Goal: Contribute content: Add original content to the website for others to see

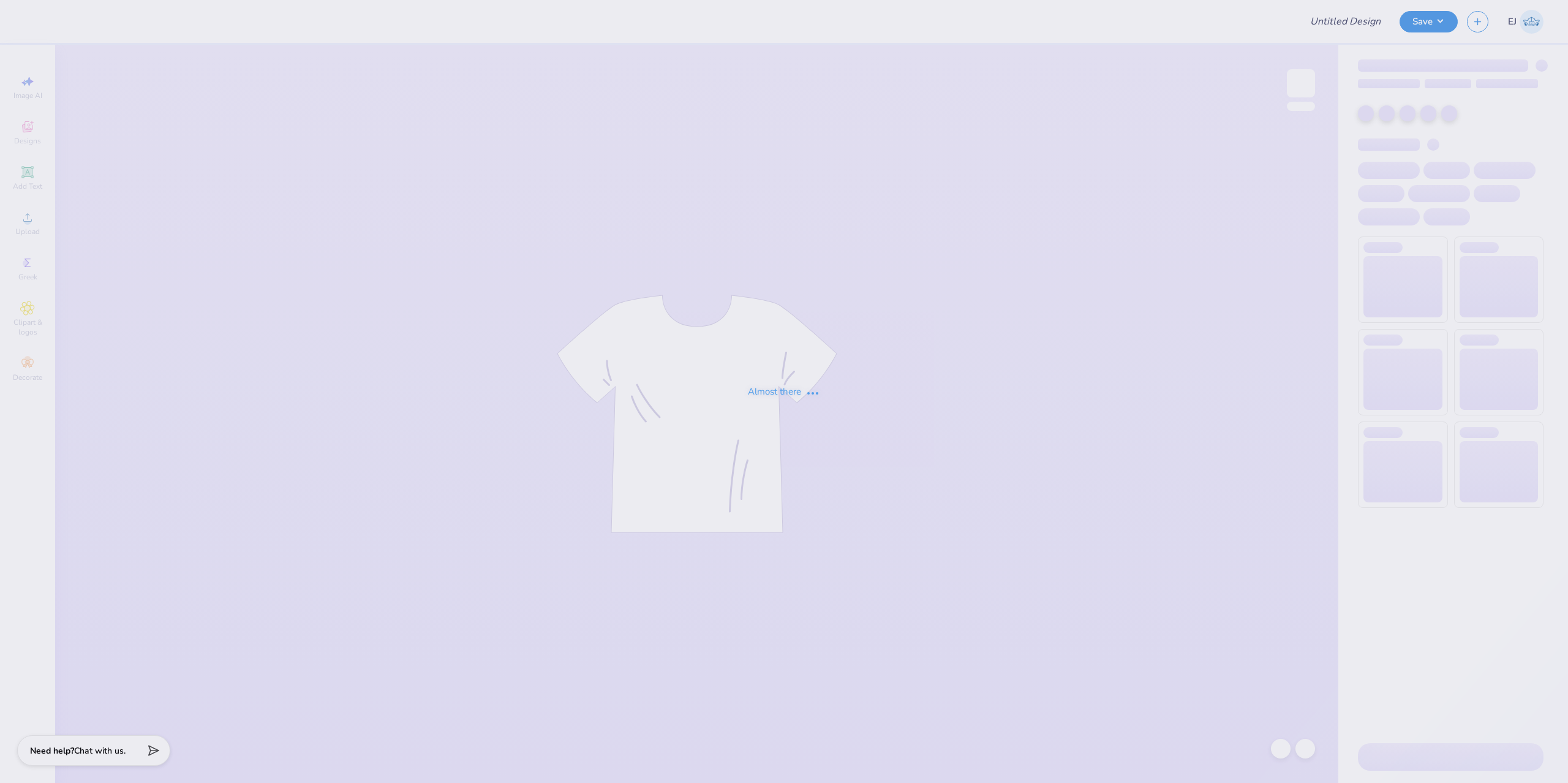
type input "Two Steppin 25"
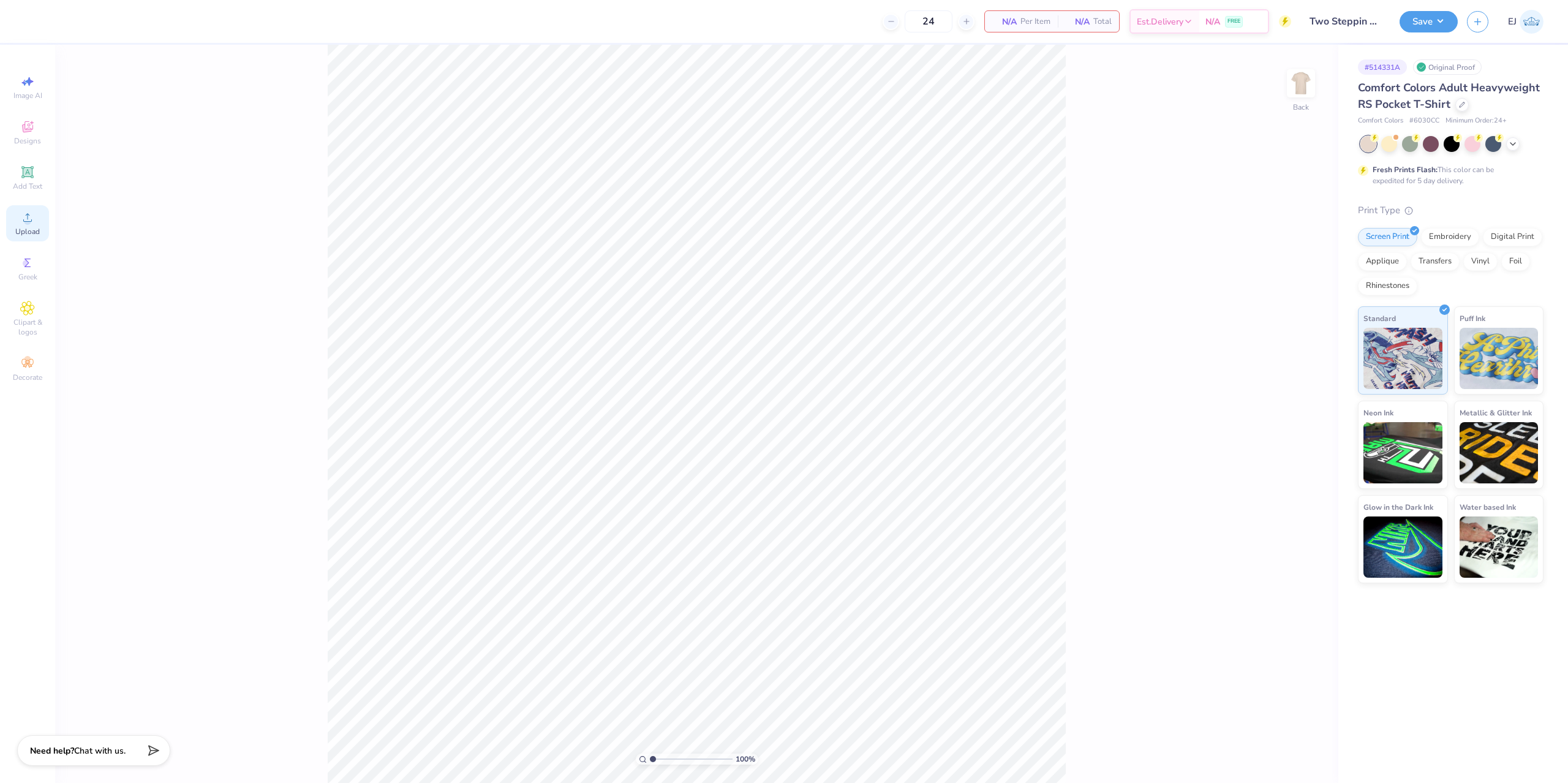
click at [15, 215] on div "Upload" at bounding box center [28, 223] width 42 height 36
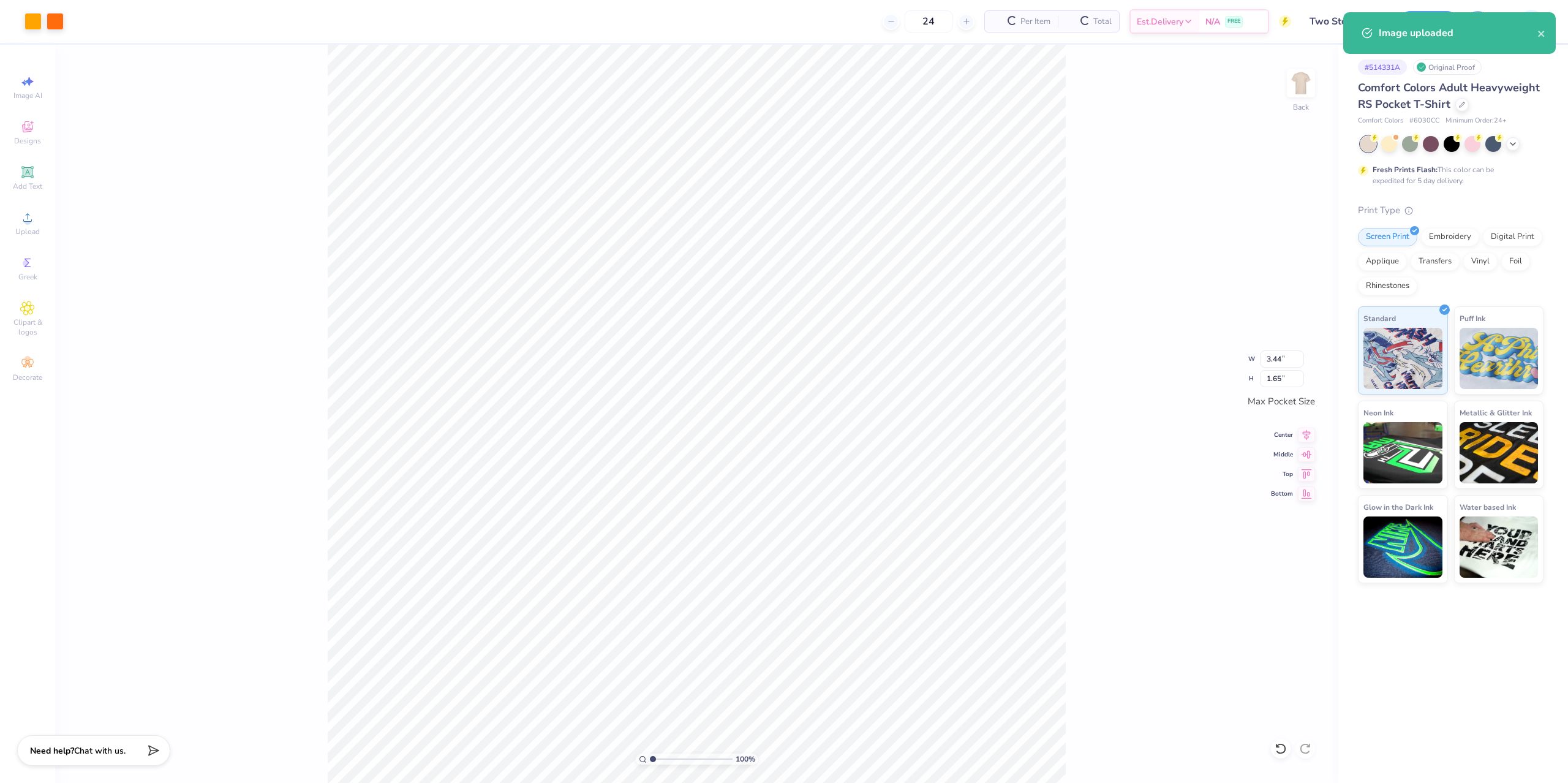
click at [1083, 227] on div "100 % Back W 3.44 3.44 " H 1.65 1.65 " Max Pocket Size Center Middle Top Bottom" at bounding box center [696, 414] width 1283 height 738
click at [1310, 100] on div at bounding box center [1301, 83] width 57 height 57
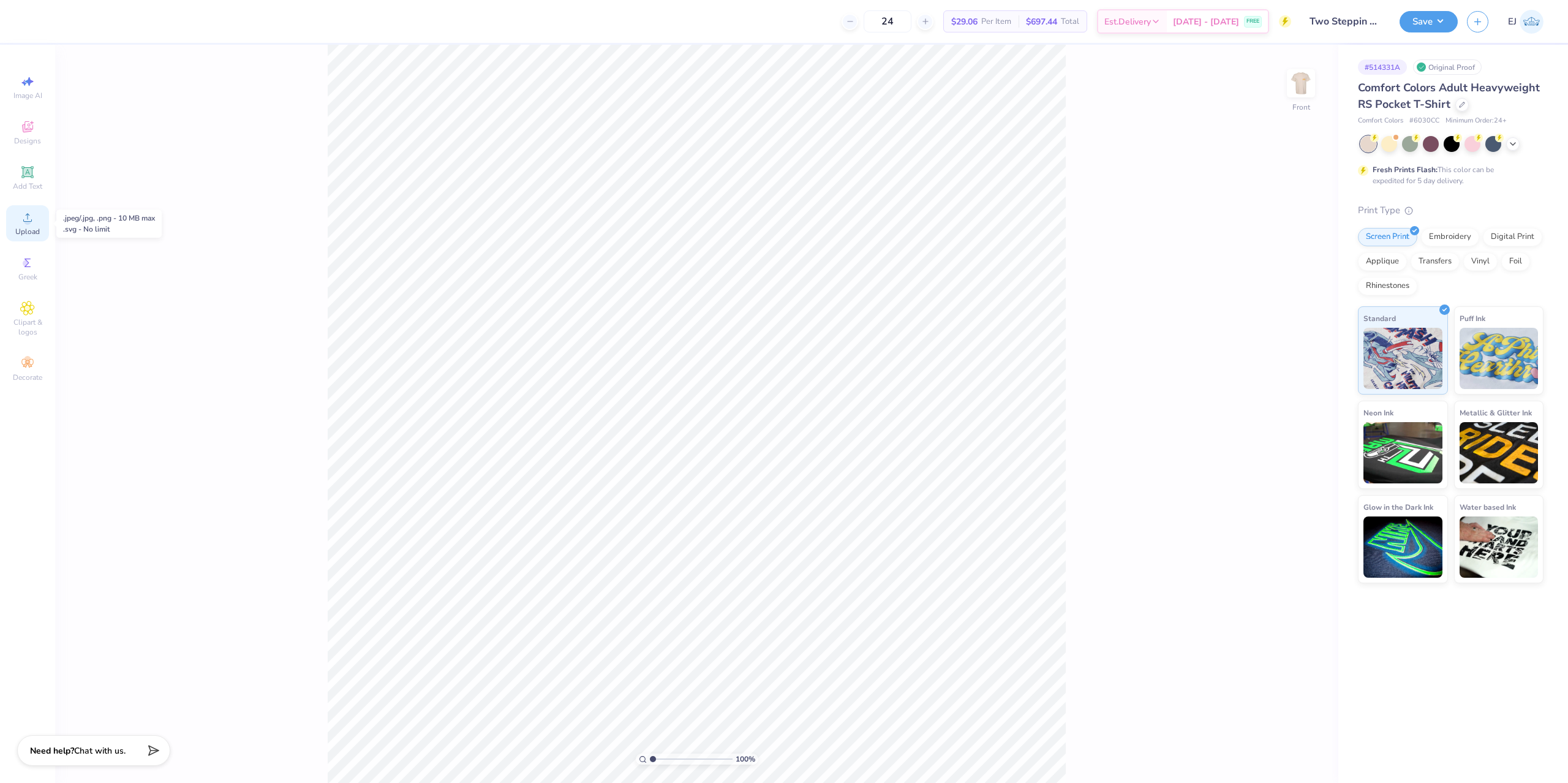
click at [34, 224] on div "Upload" at bounding box center [28, 223] width 42 height 36
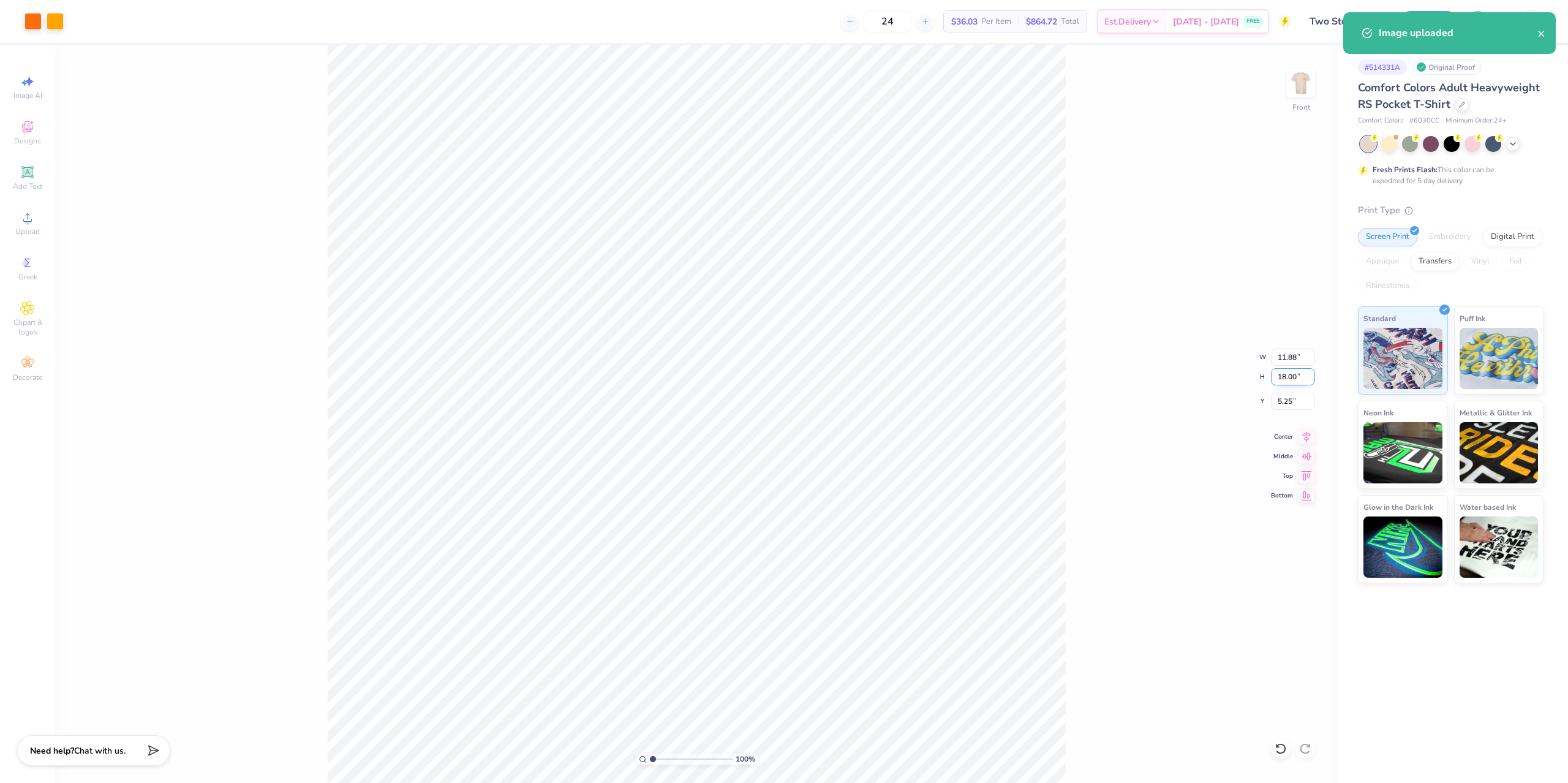
click at [1294, 372] on input "18.00" at bounding box center [1293, 377] width 44 height 17
click at [1293, 356] on input "11.88" at bounding box center [1293, 357] width 44 height 17
type input "15"
type input "9.90"
type input "15.00"
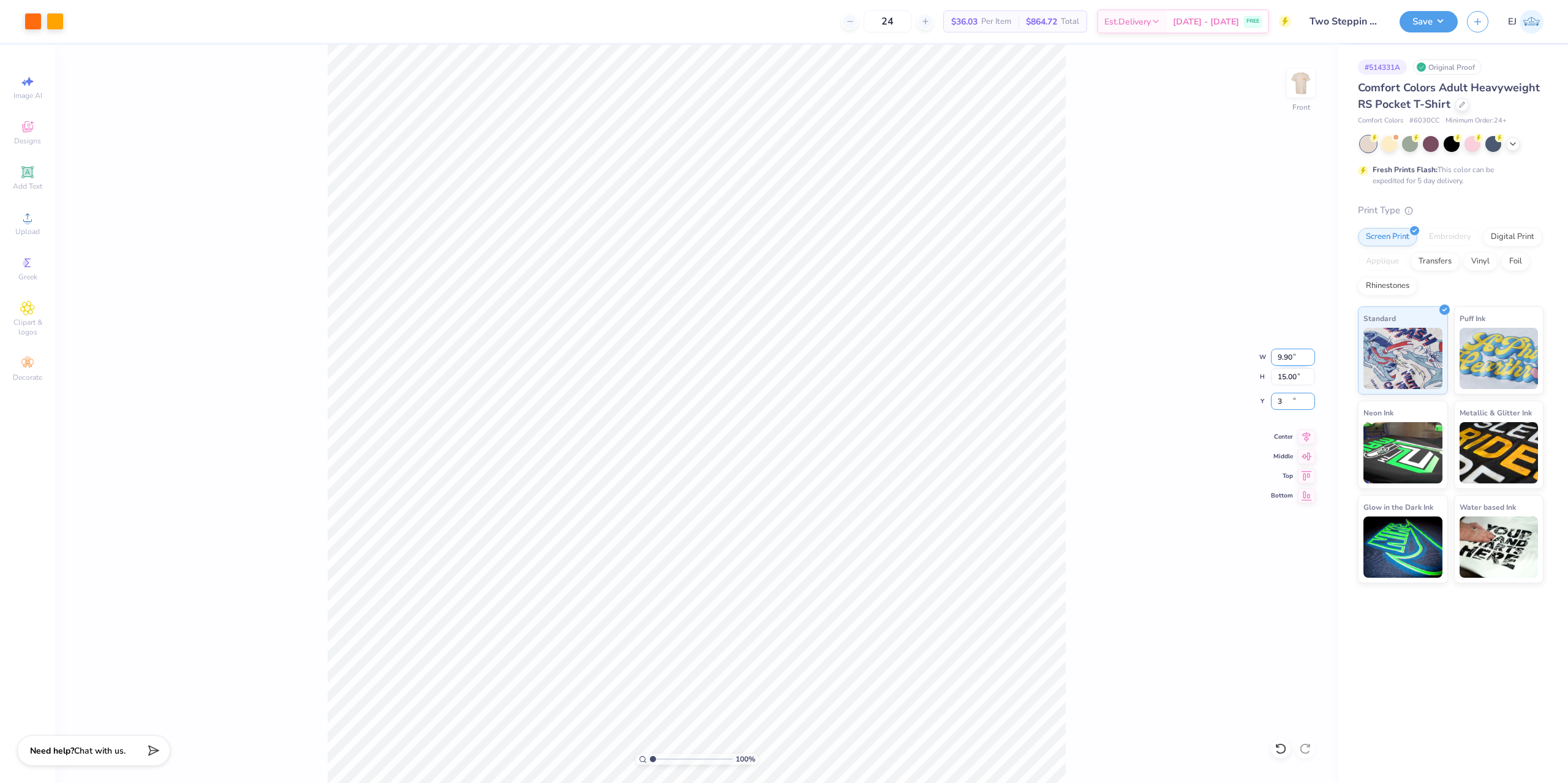
type input "3.00"
click at [1439, 24] on button "Save" at bounding box center [1429, 20] width 58 height 21
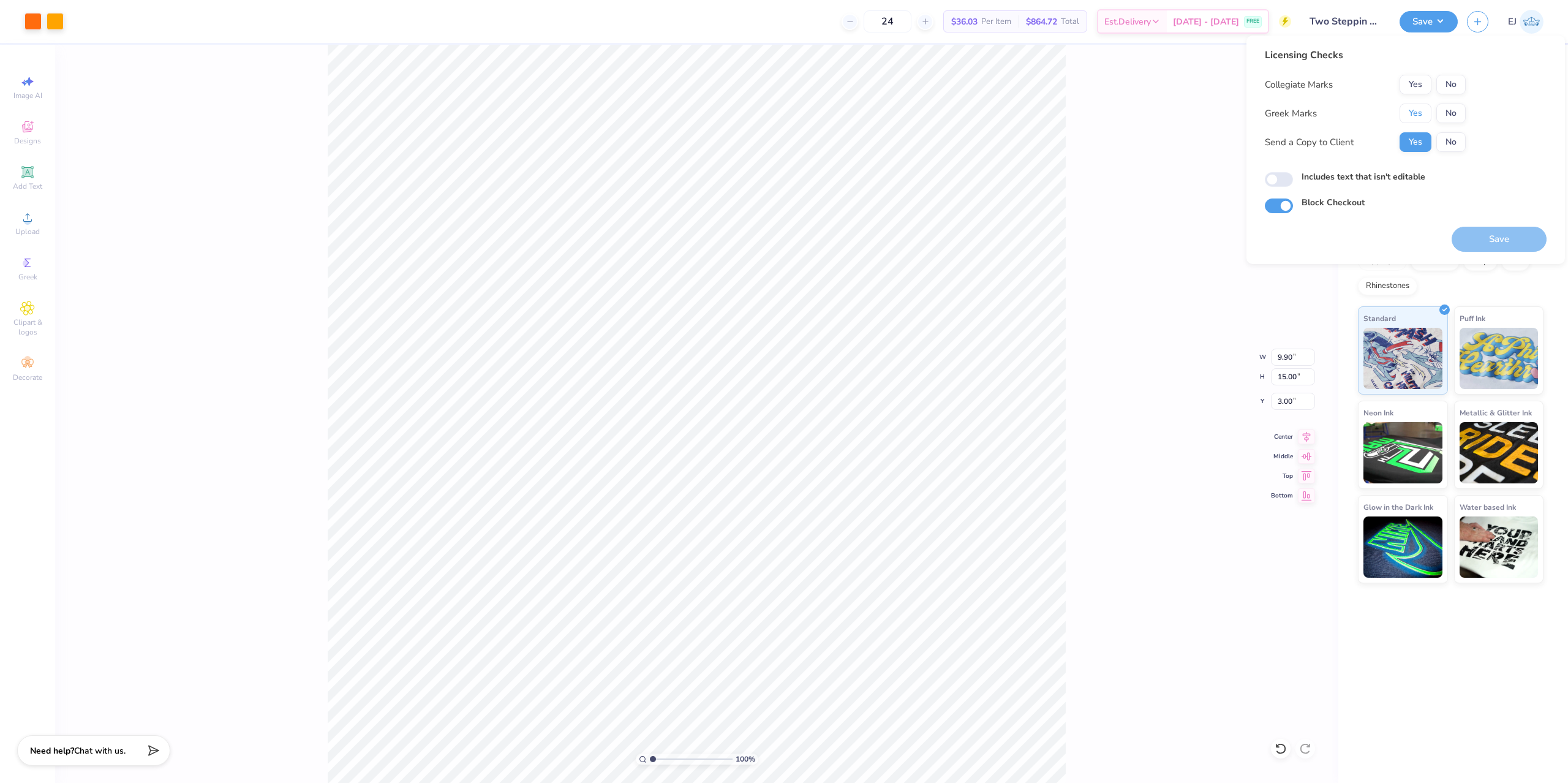
drag, startPoint x: 1419, startPoint y: 109, endPoint x: 1434, endPoint y: 94, distance: 21.2
click at [1418, 109] on button "Yes" at bounding box center [1415, 113] width 31 height 20
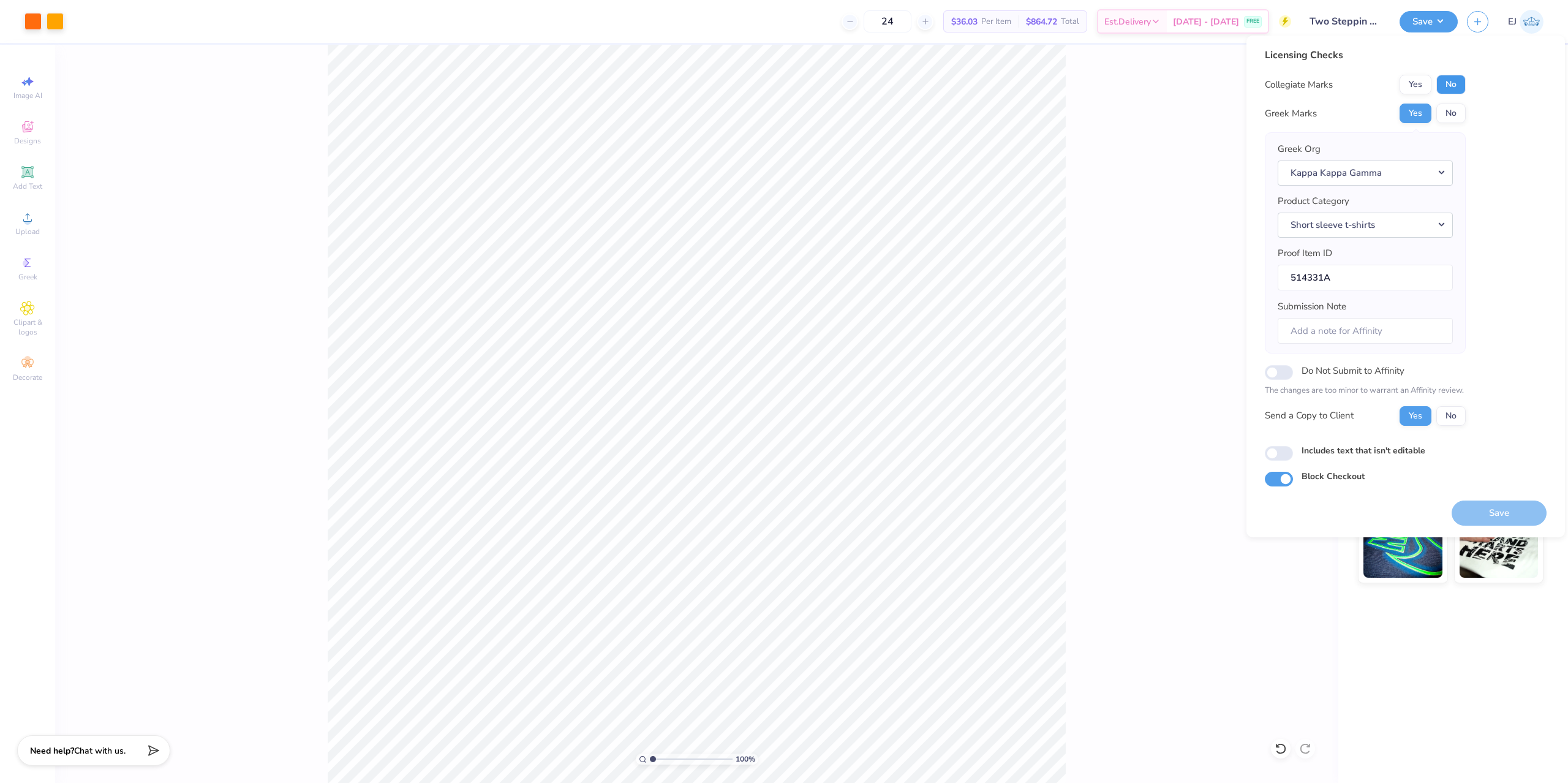
click at [1449, 80] on button "No" at bounding box center [1450, 84] width 29 height 20
click at [1479, 520] on button "Save" at bounding box center [1499, 513] width 95 height 25
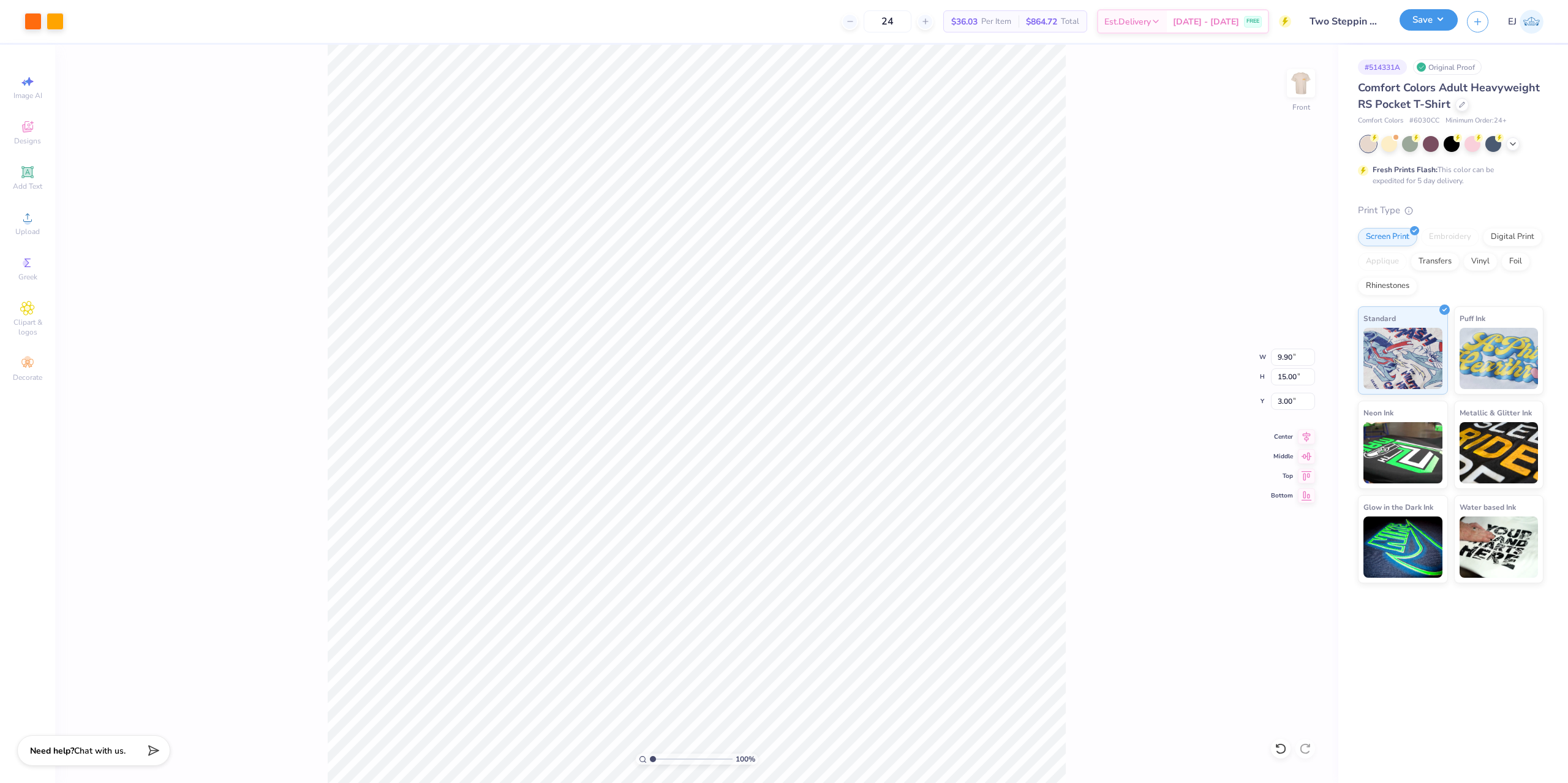
click at [1439, 18] on button "Save" at bounding box center [1429, 20] width 58 height 21
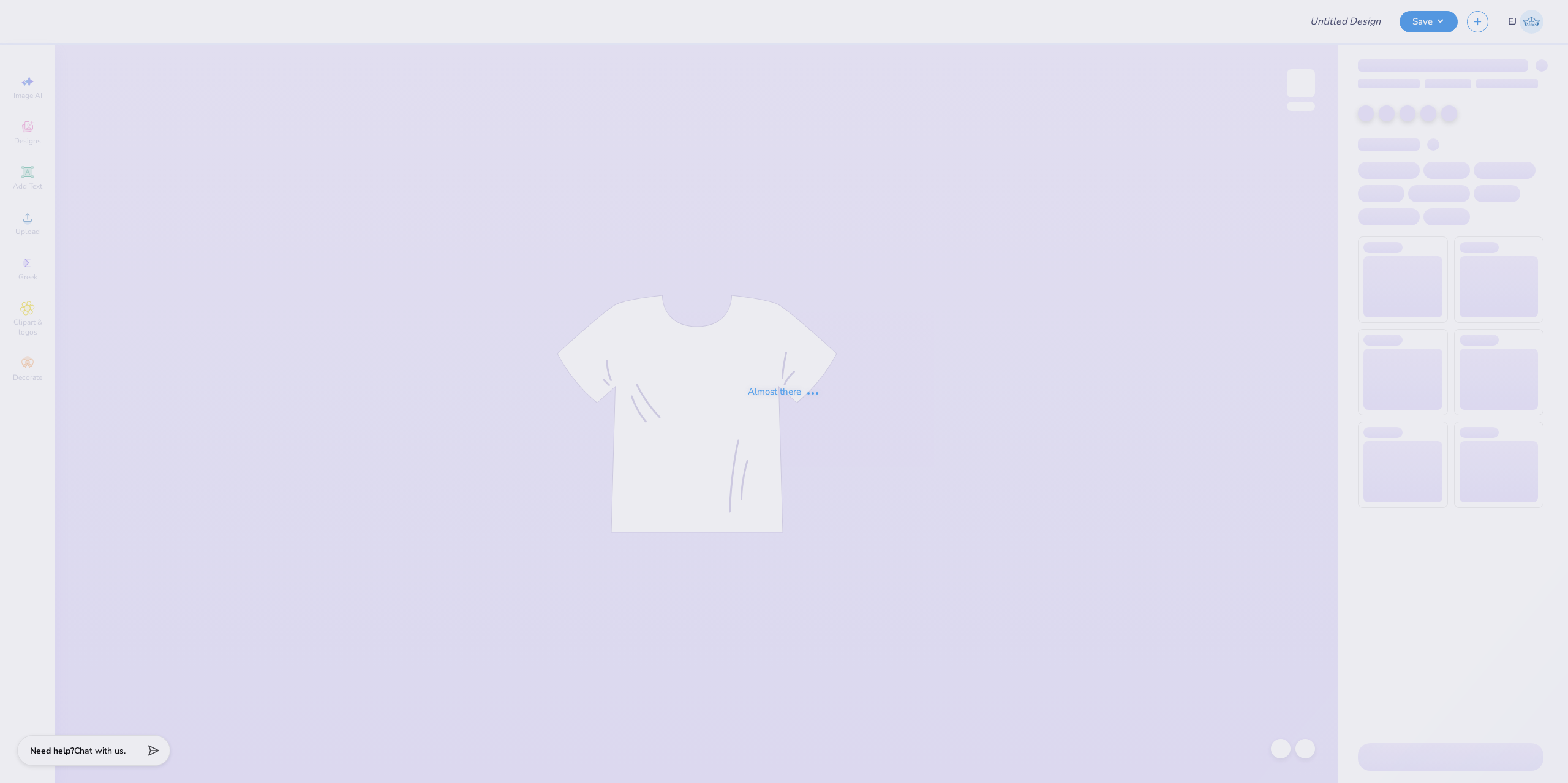
type input "Car shirt"
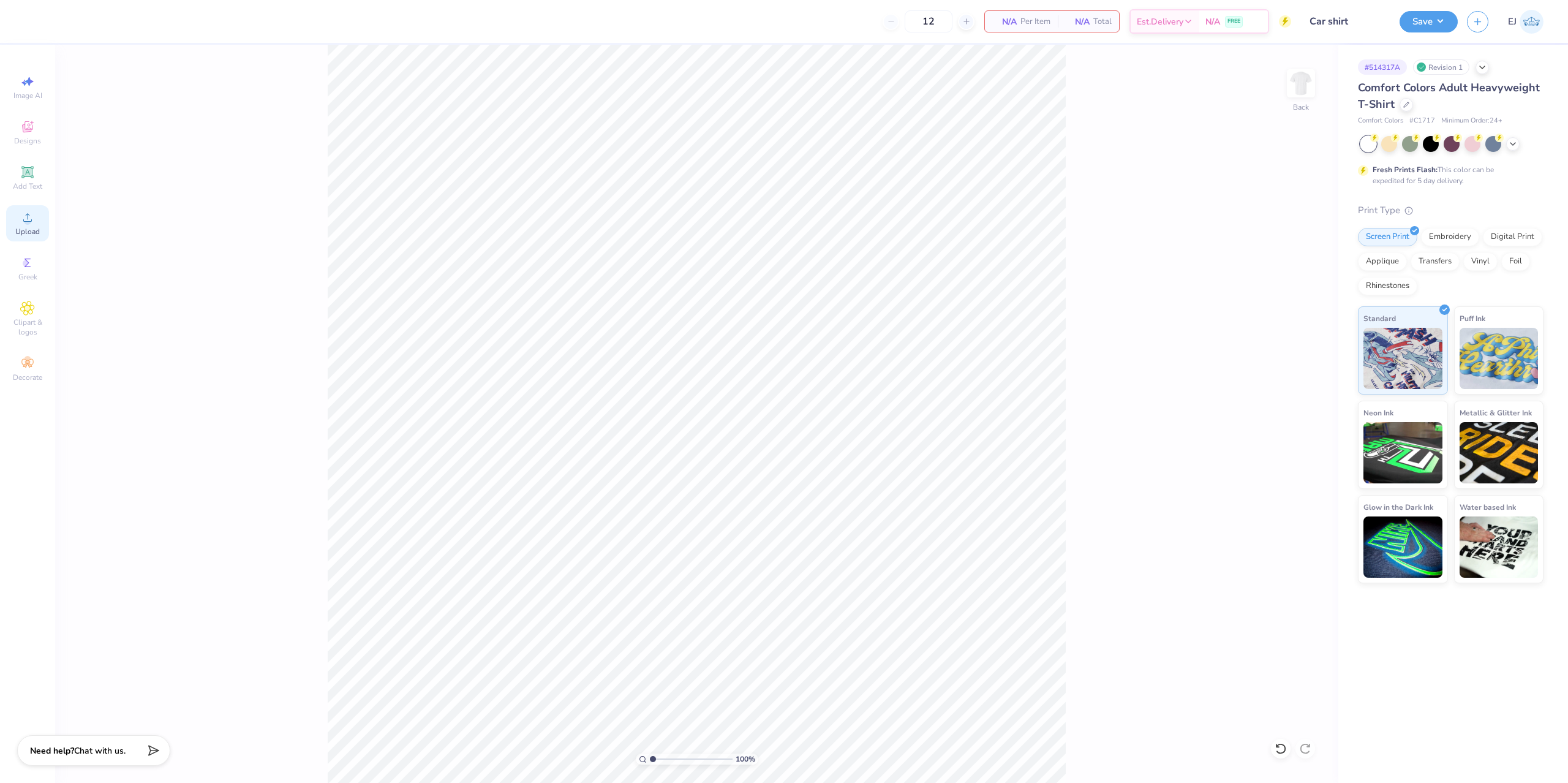
click at [20, 212] on icon at bounding box center [28, 217] width 15 height 15
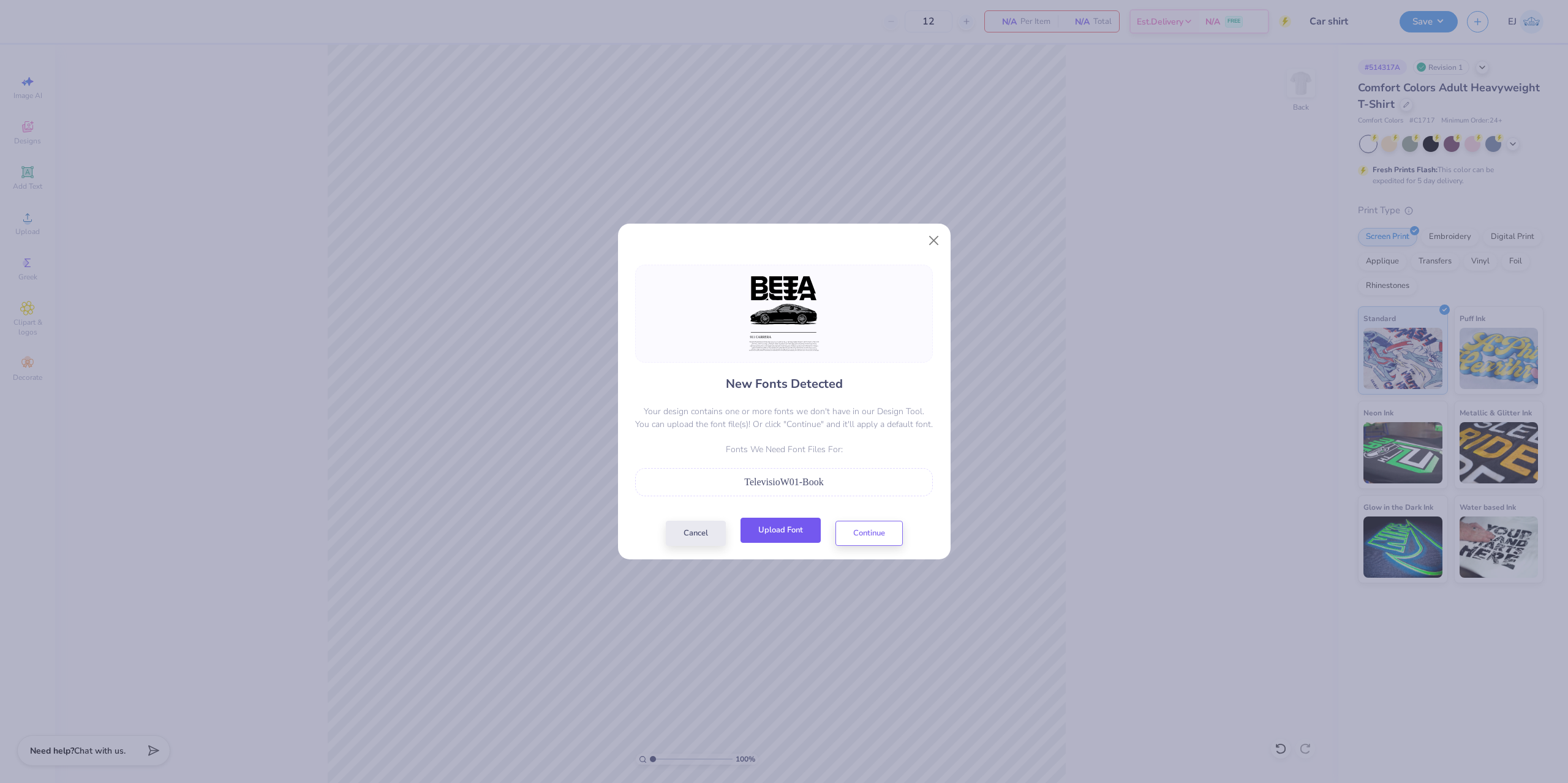
click at [794, 529] on button "Upload Font" at bounding box center [780, 530] width 80 height 25
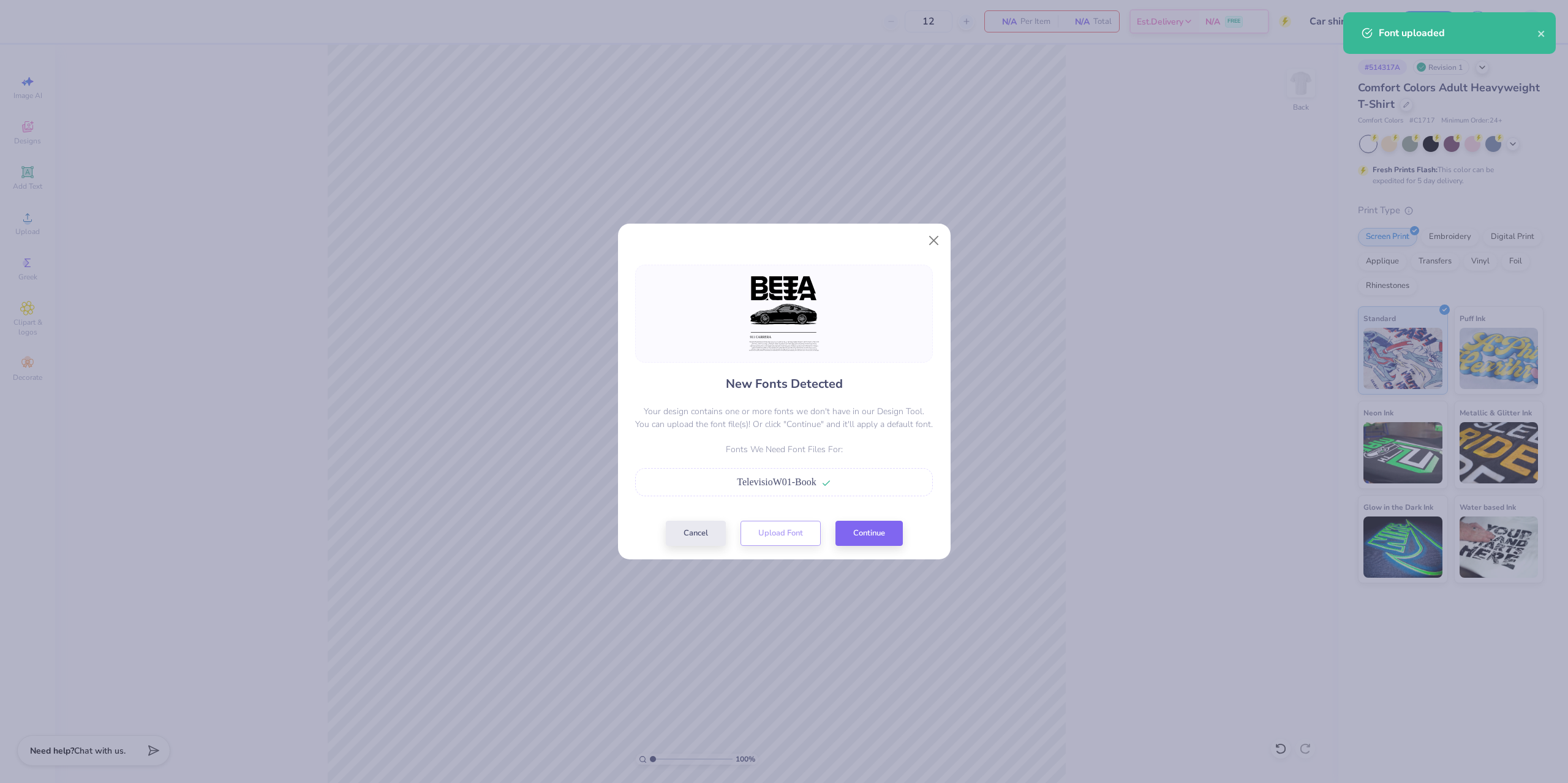
click at [909, 546] on div "New Fonts Detected Your design contains one or more fonts we don't have in our …" at bounding box center [784, 405] width 333 height 308
click at [887, 537] on button "Continue" at bounding box center [869, 530] width 68 height 25
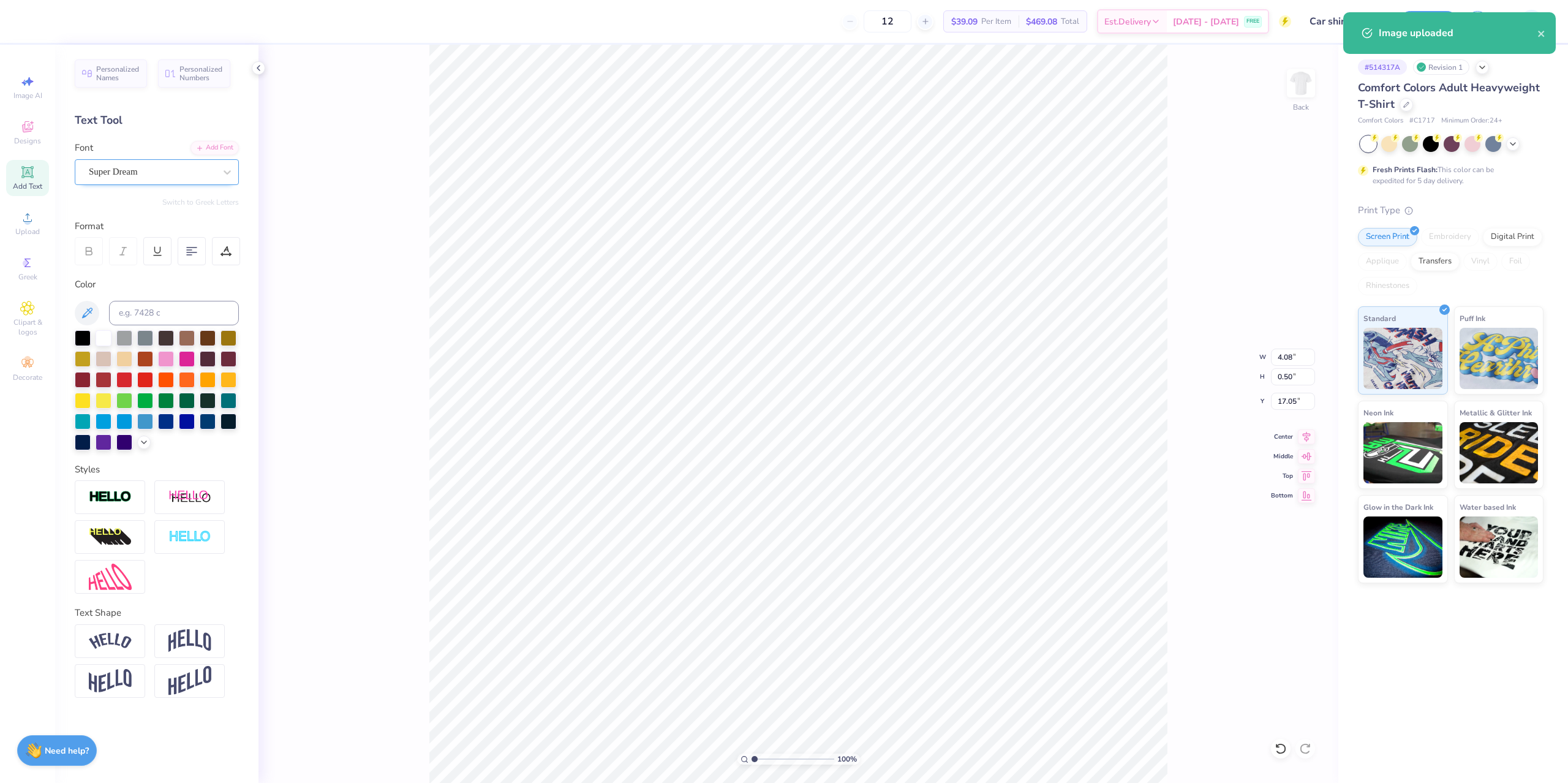
click at [160, 181] on div "Super Dream" at bounding box center [157, 172] width 164 height 26
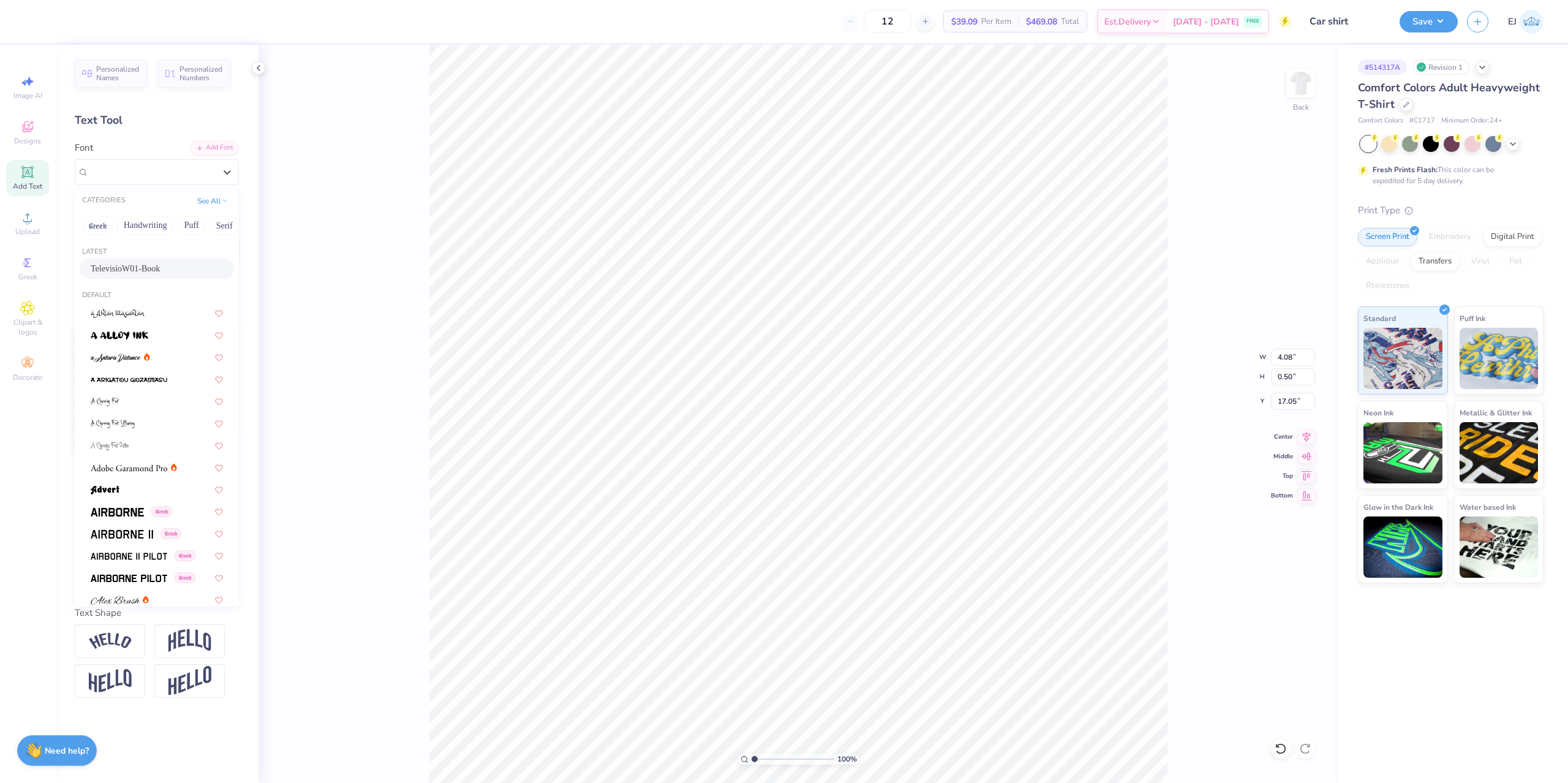
click at [157, 271] on span "TelevisioW01-Book" at bounding box center [125, 268] width 69 height 13
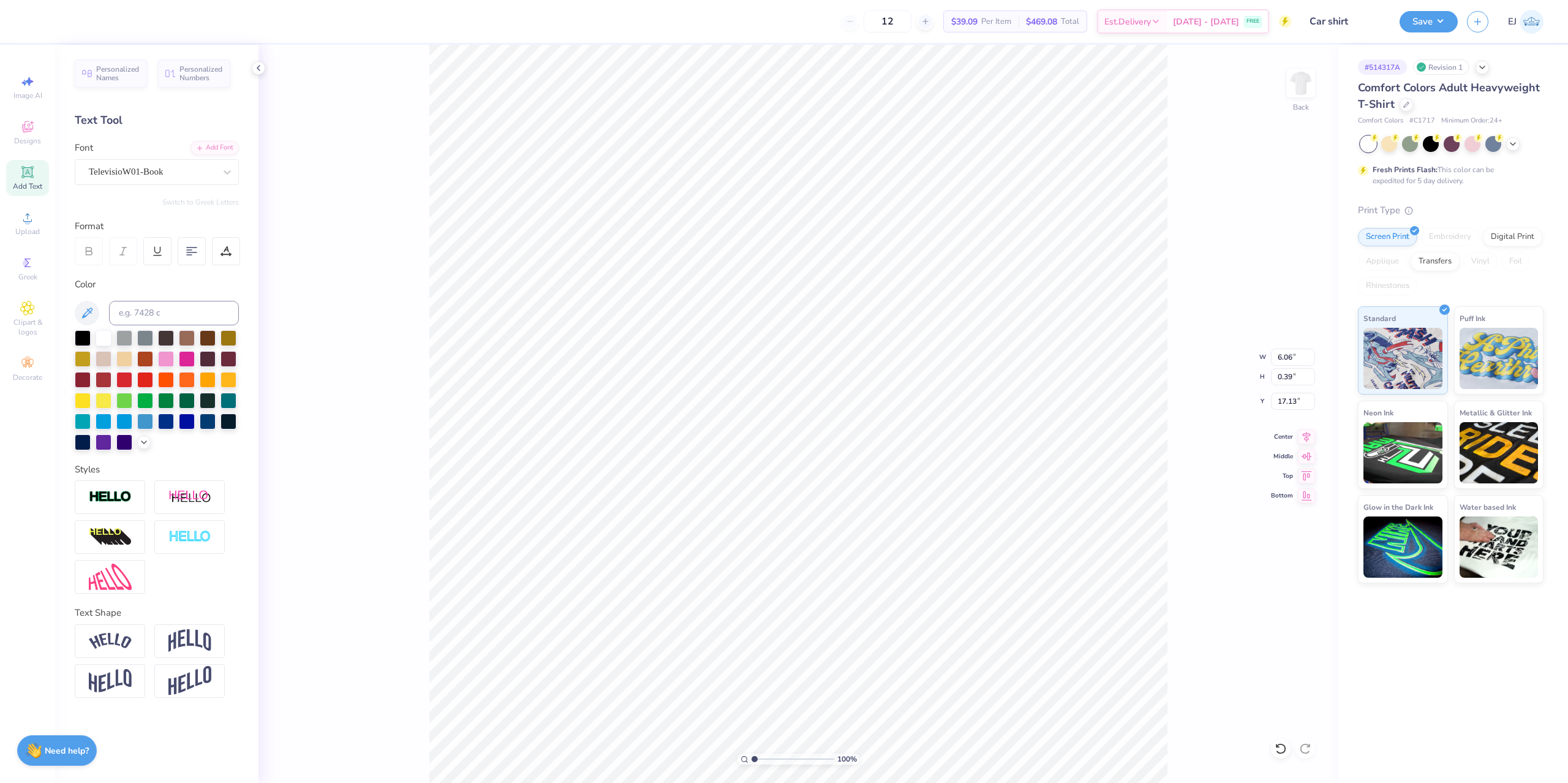
type input "6.06"
type input "0.39"
type input "17.13"
click at [1275, 359] on input "14.17" at bounding box center [1293, 357] width 44 height 17
type input "12.50"
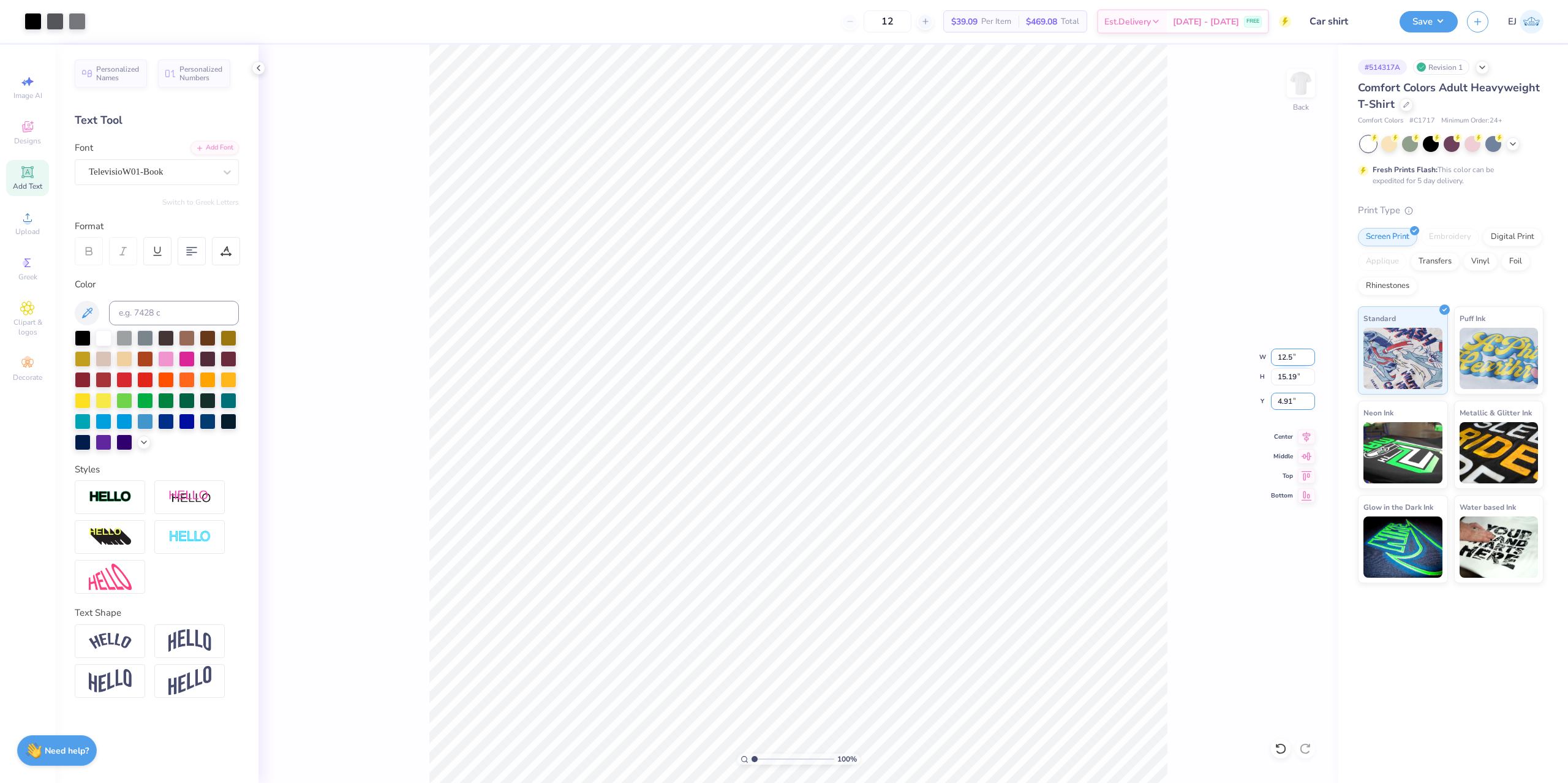
type input "13.39"
type input "3.00"
click at [1282, 404] on input "3.00" at bounding box center [1293, 401] width 44 height 17
type input "2"
click at [1291, 394] on input "3.00" at bounding box center [1293, 401] width 44 height 17
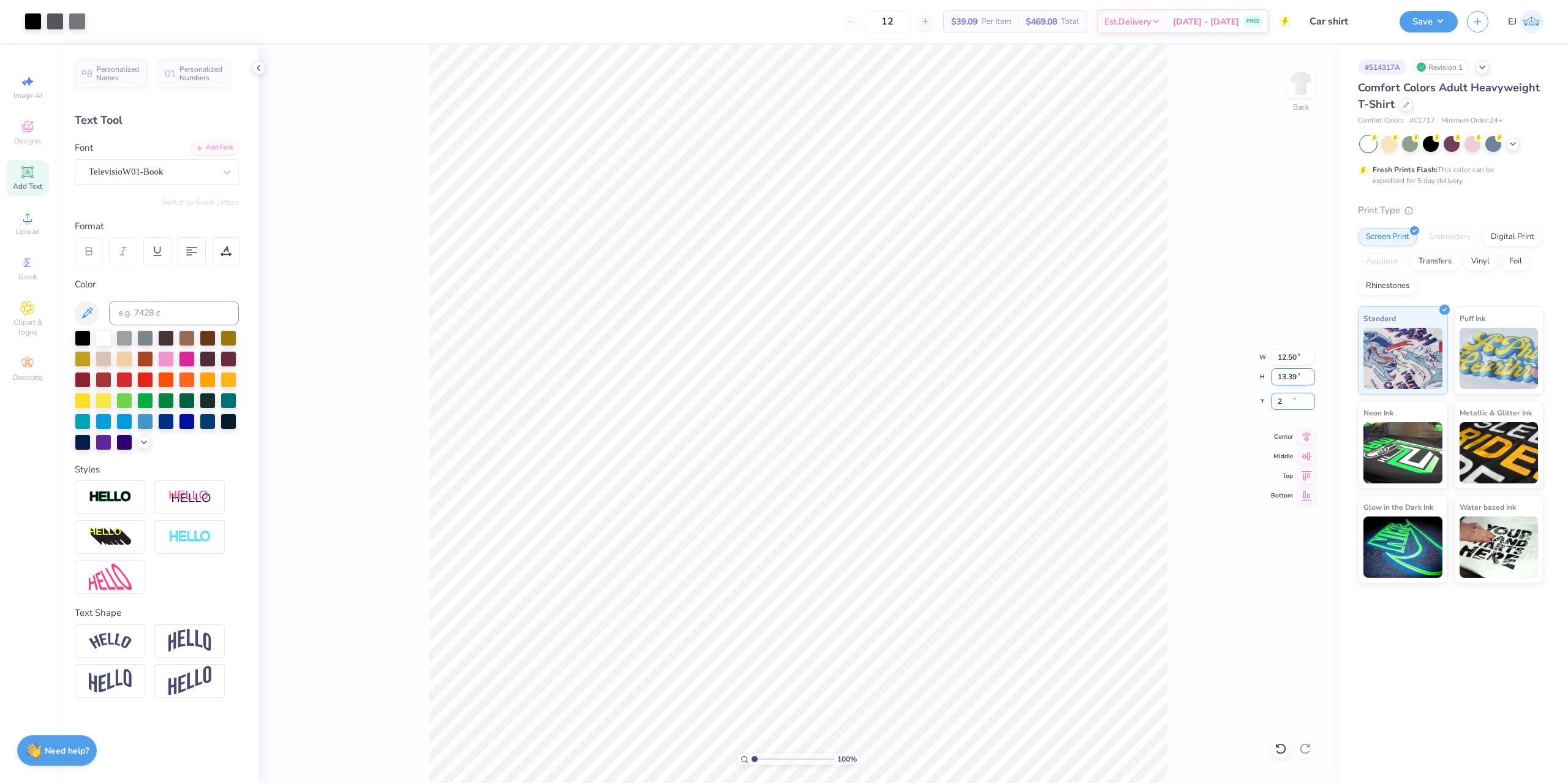
type input "2.00"
click at [1441, 12] on button "Save" at bounding box center [1429, 20] width 58 height 21
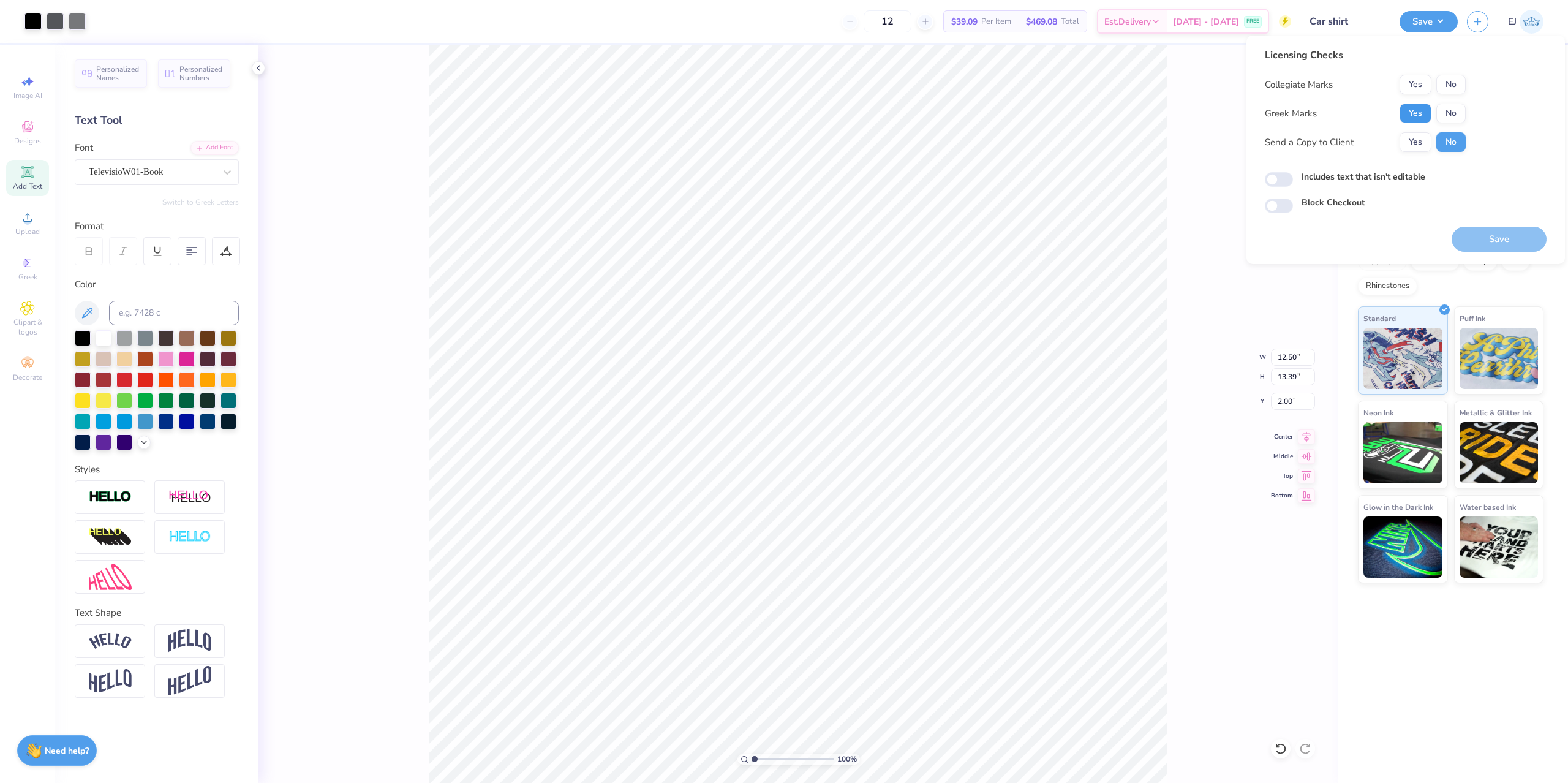
click at [1413, 113] on button "Yes" at bounding box center [1415, 113] width 31 height 20
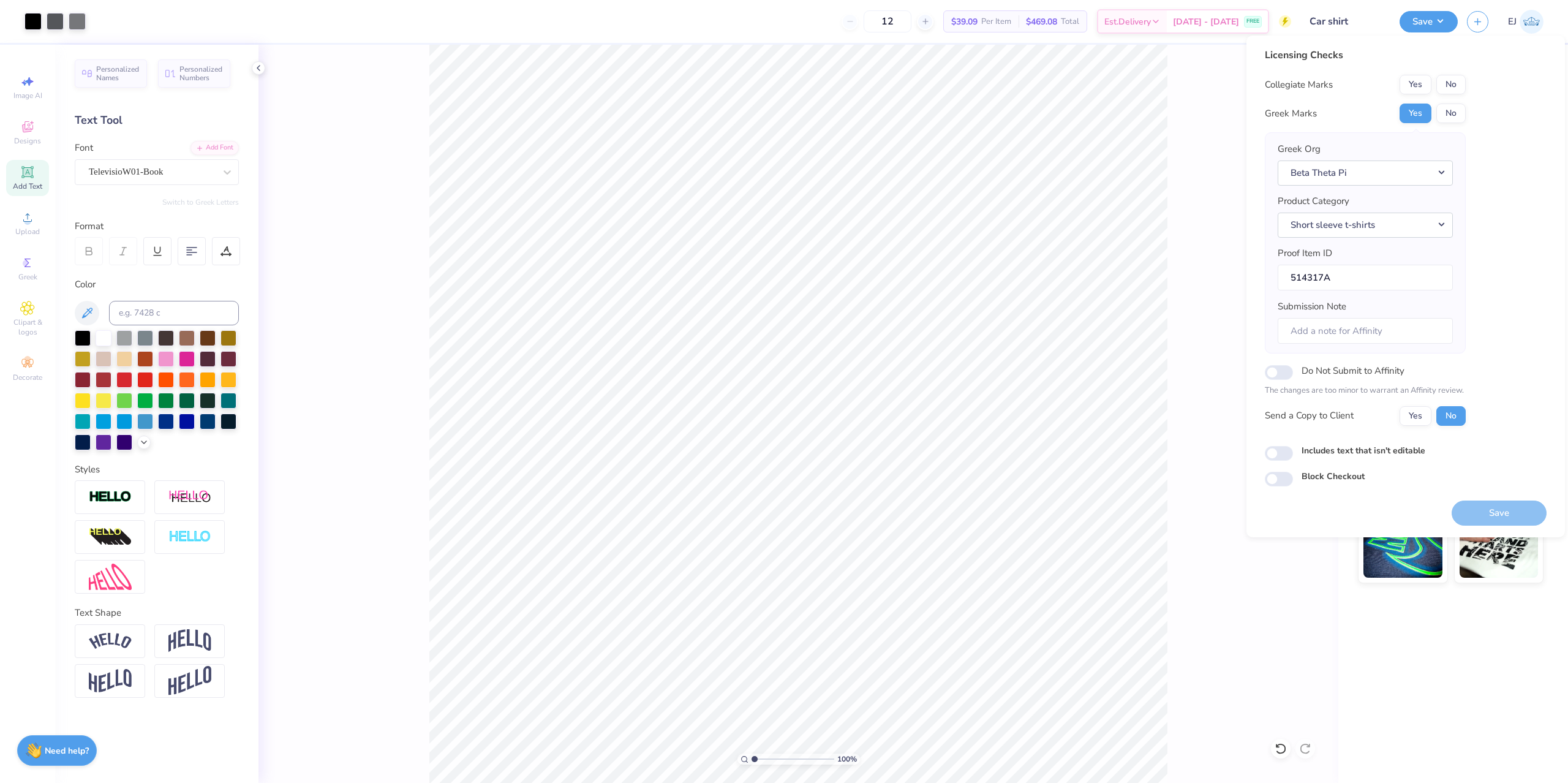
click at [1468, 83] on div "Licensing Checks Collegiate Marks Yes No Greek Marks Yes No Greek Org Beta Thet…" at bounding box center [1405, 267] width 282 height 438
click at [1457, 87] on button "No" at bounding box center [1450, 84] width 29 height 20
click at [1517, 509] on button "Save" at bounding box center [1499, 513] width 95 height 25
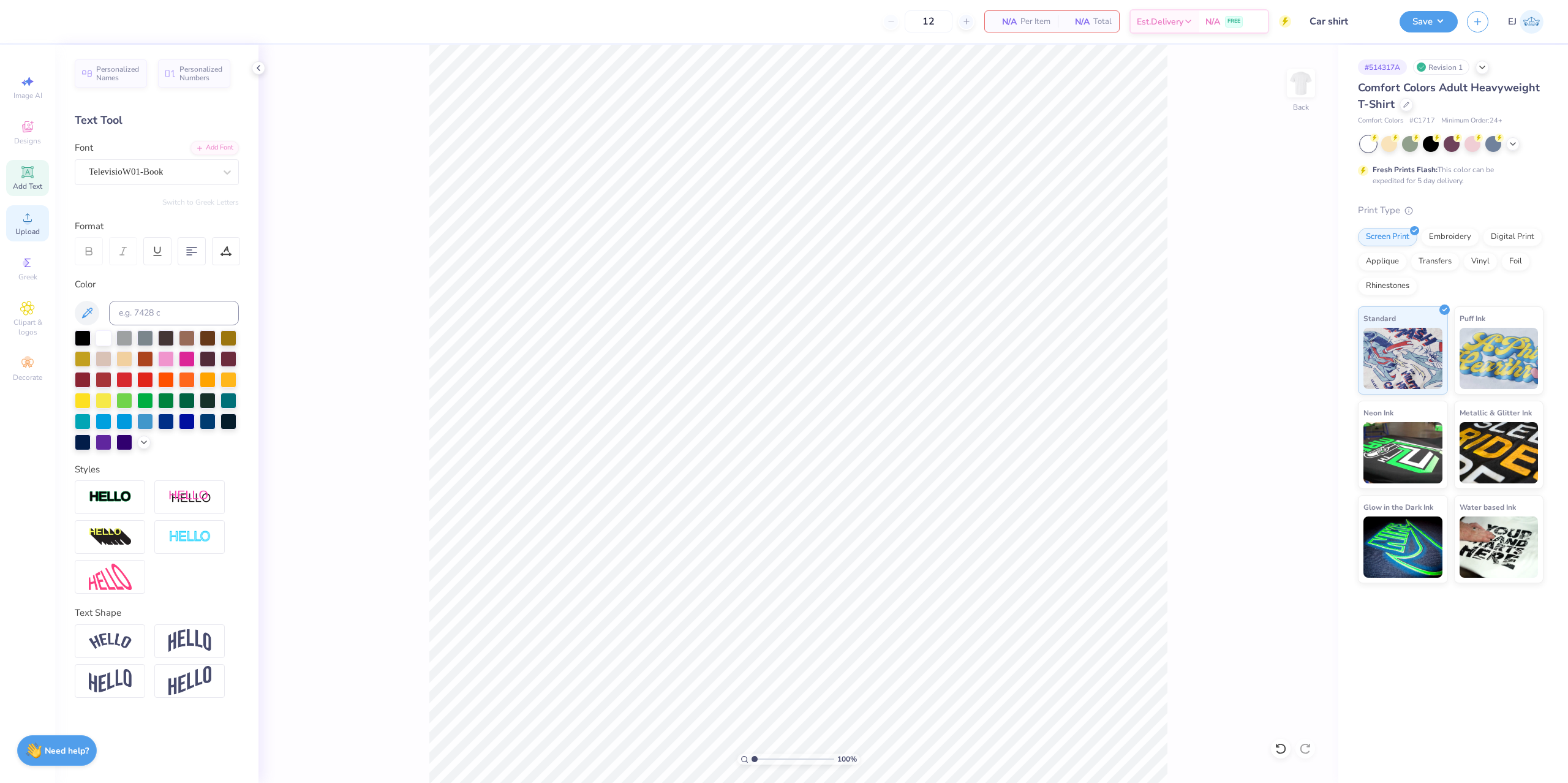
click at [25, 241] on div "Upload" at bounding box center [28, 223] width 42 height 36
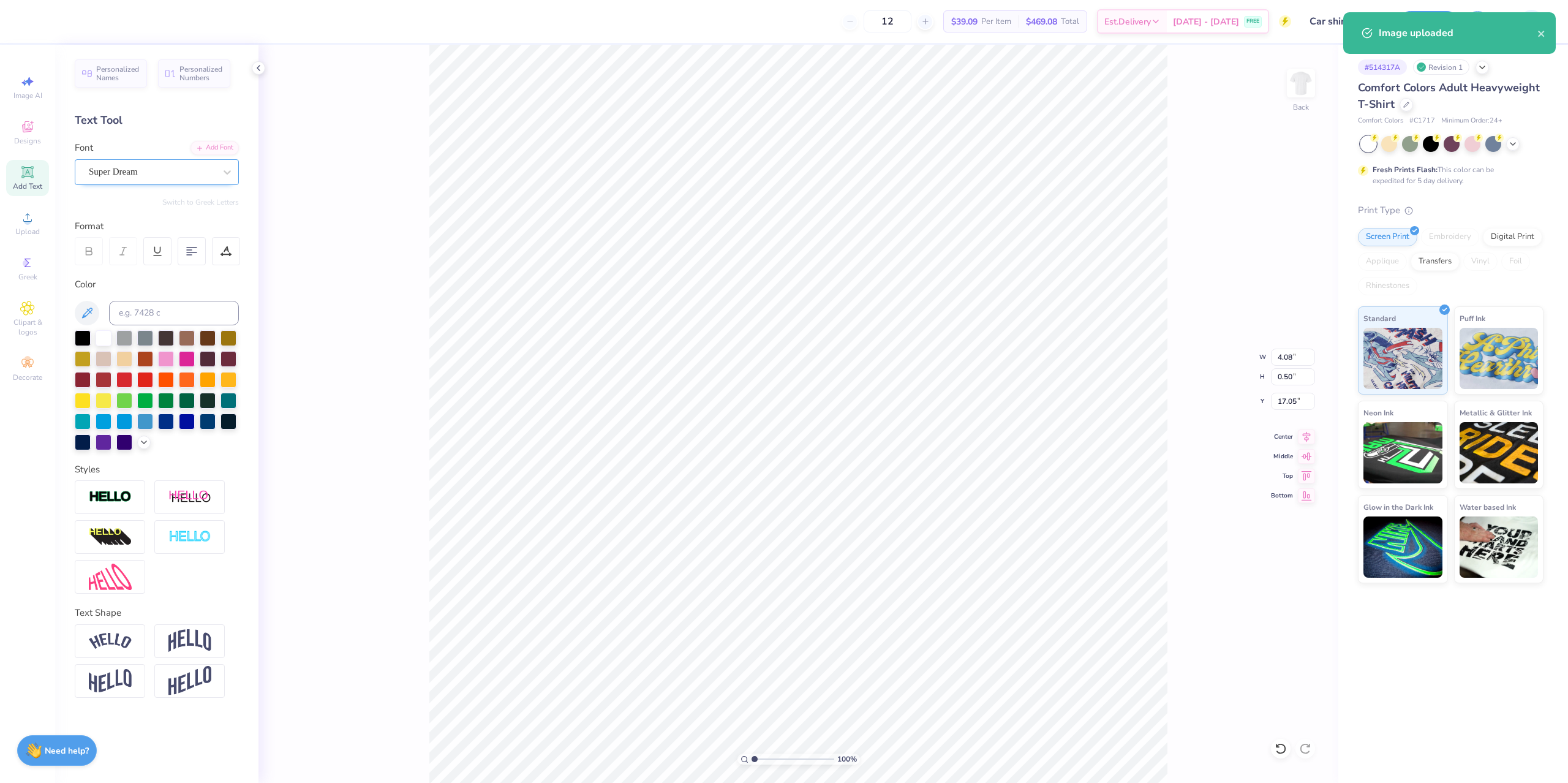
click at [112, 162] on div "Super Dream" at bounding box center [157, 172] width 164 height 26
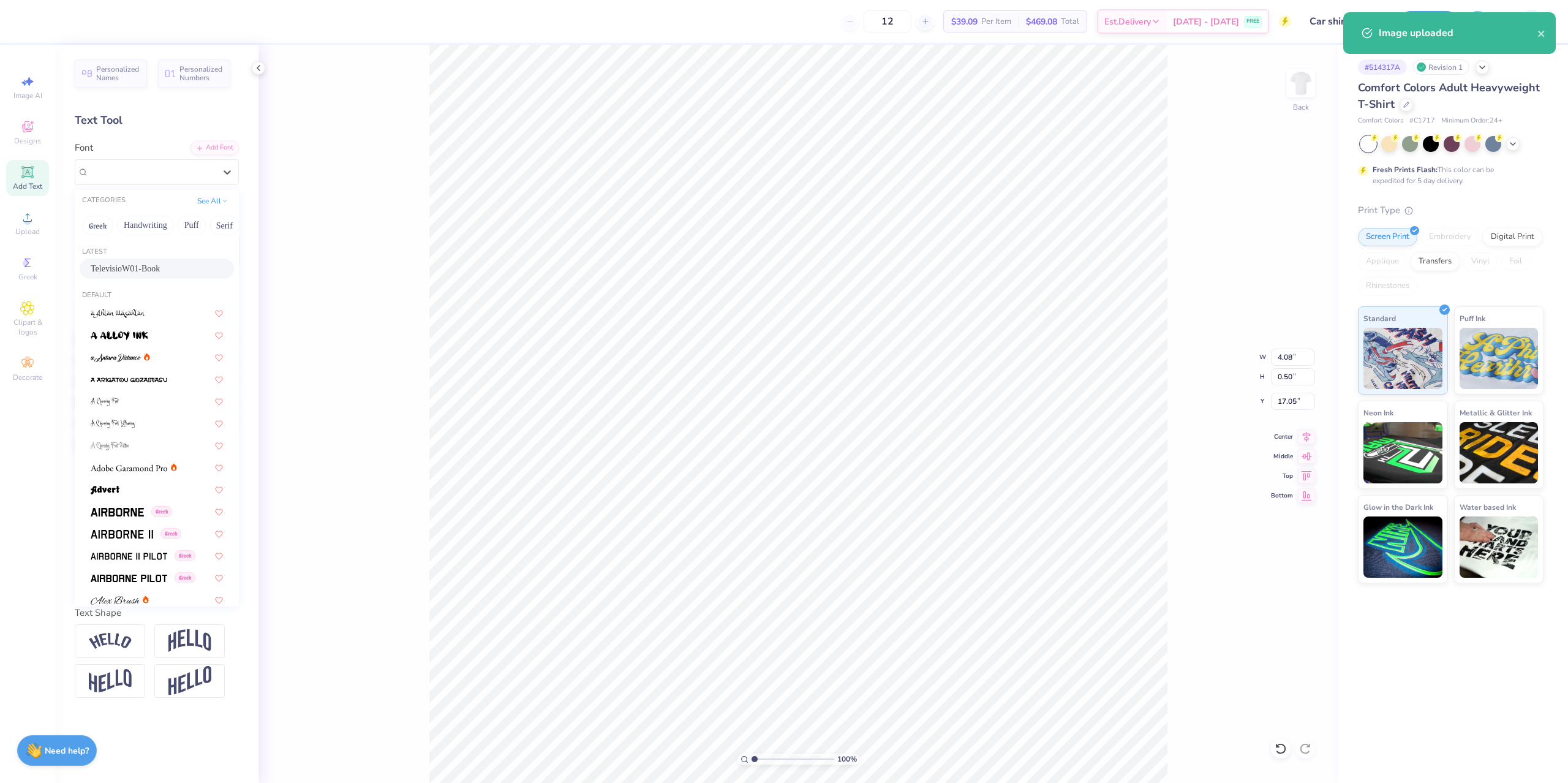
click at [127, 274] on span "TelevisioW01-Book" at bounding box center [125, 268] width 69 height 13
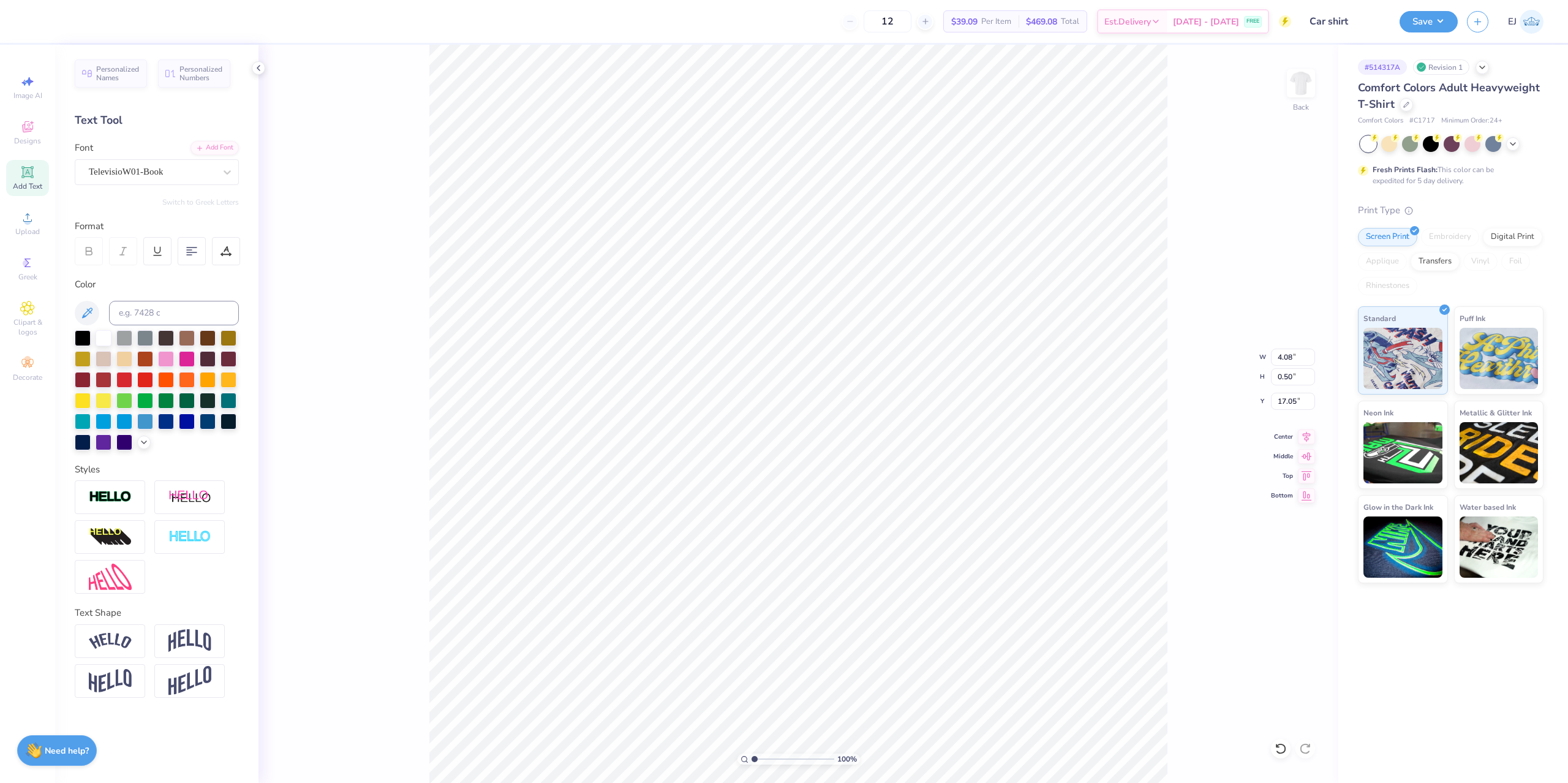
type input "6.06"
type input "0.39"
type input "17.13"
click at [1289, 353] on input "14.17" at bounding box center [1293, 357] width 44 height 17
type input "12"
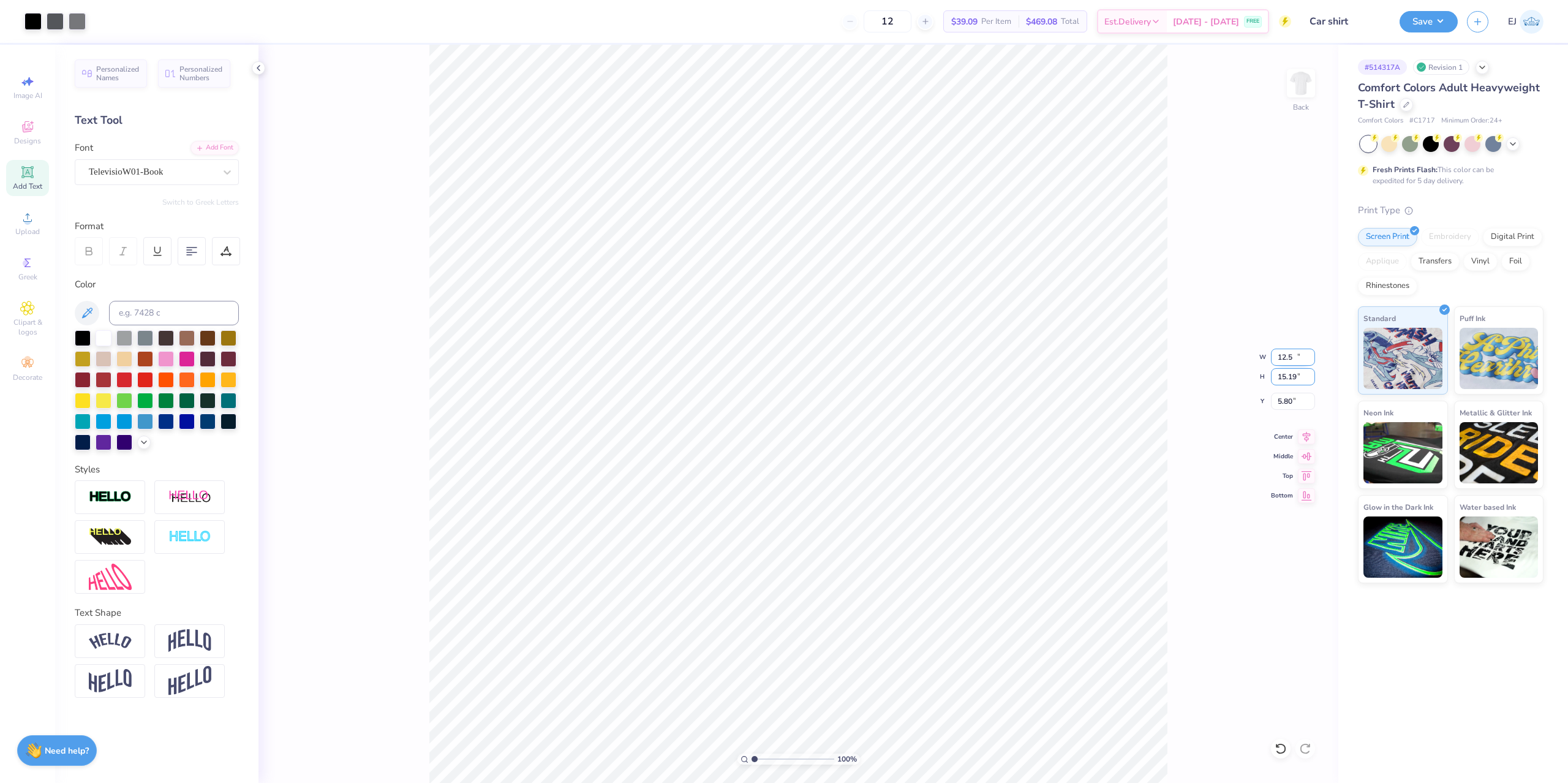
type input "12.50"
type input "13.39"
type input "2.00"
click at [1428, 28] on button "Save" at bounding box center [1429, 20] width 58 height 21
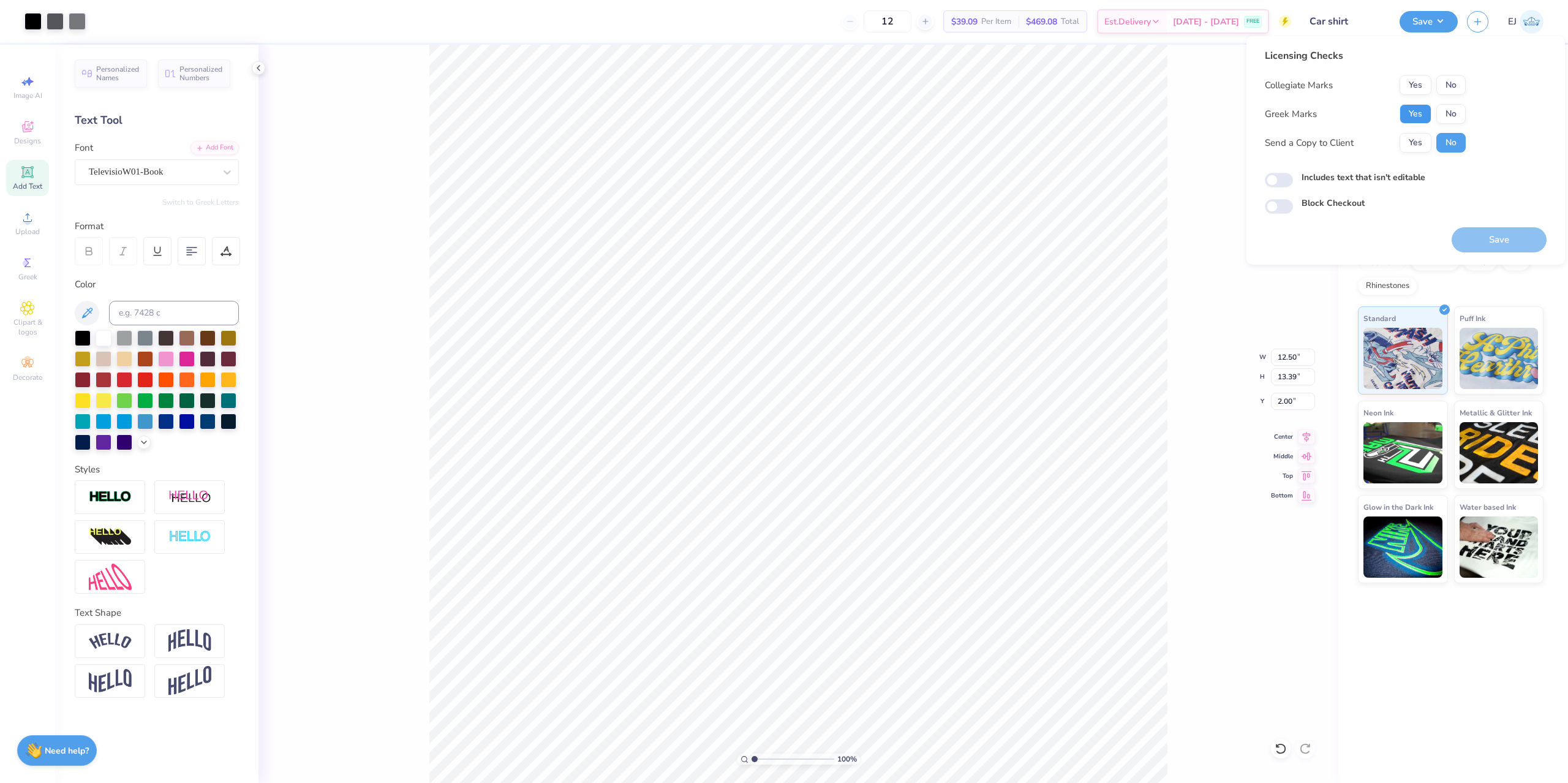
click at [1417, 113] on button "Yes" at bounding box center [1415, 113] width 31 height 20
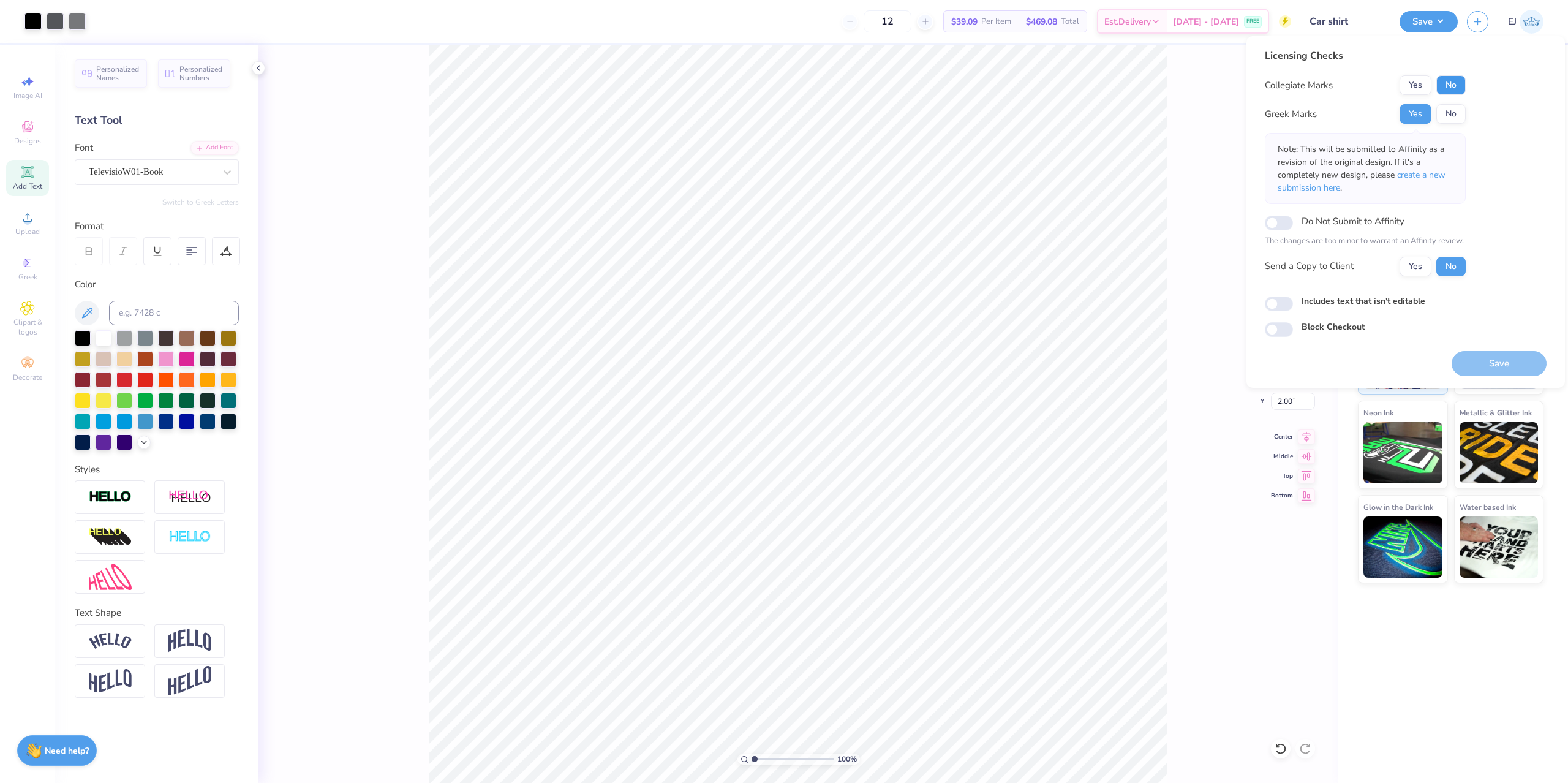
click at [1449, 85] on button "No" at bounding box center [1450, 85] width 29 height 20
click at [1490, 360] on button "Save" at bounding box center [1499, 364] width 95 height 25
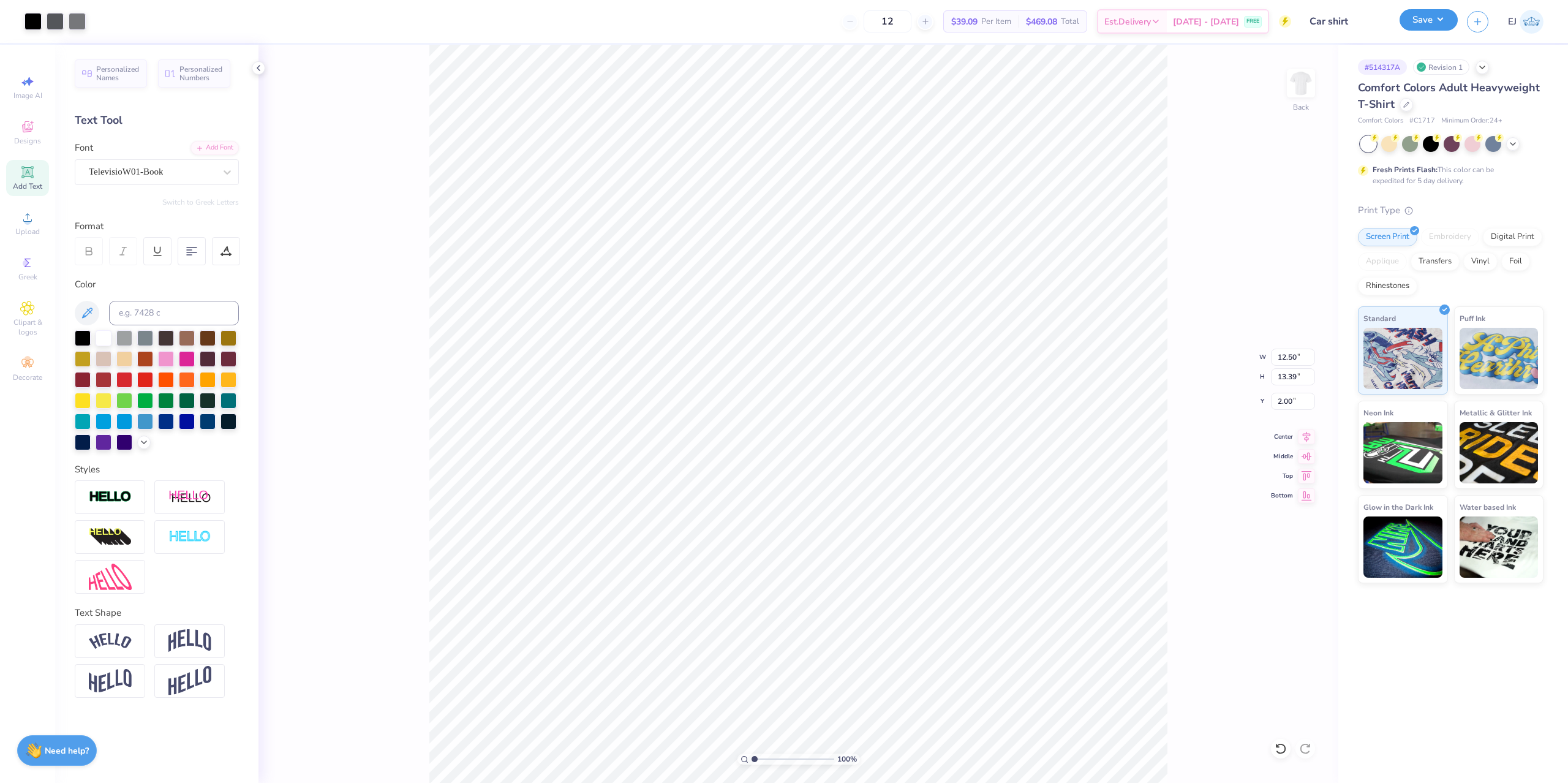
click at [1425, 23] on button "Save" at bounding box center [1429, 20] width 58 height 21
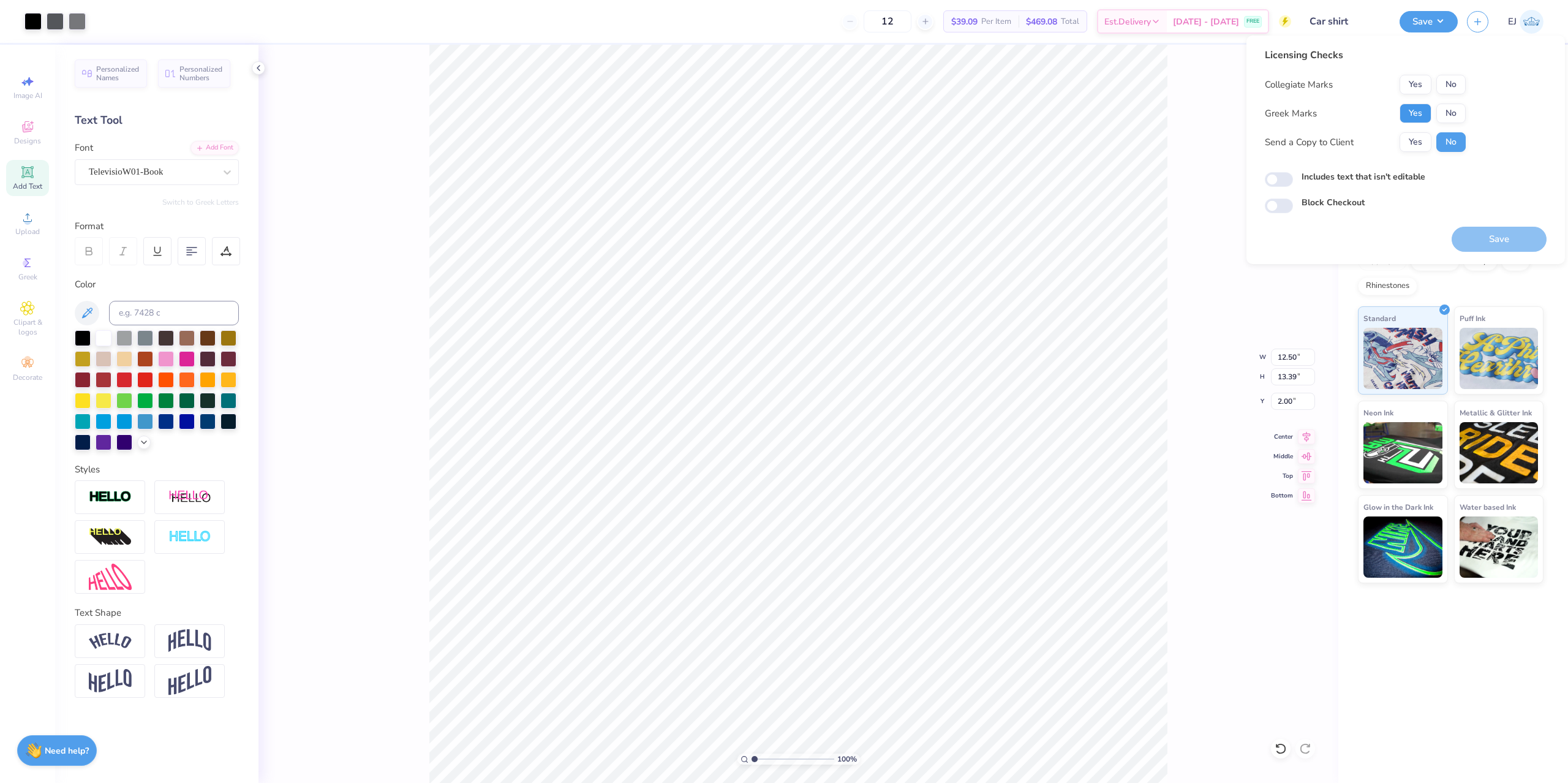
click at [1414, 108] on button "Yes" at bounding box center [1415, 113] width 31 height 20
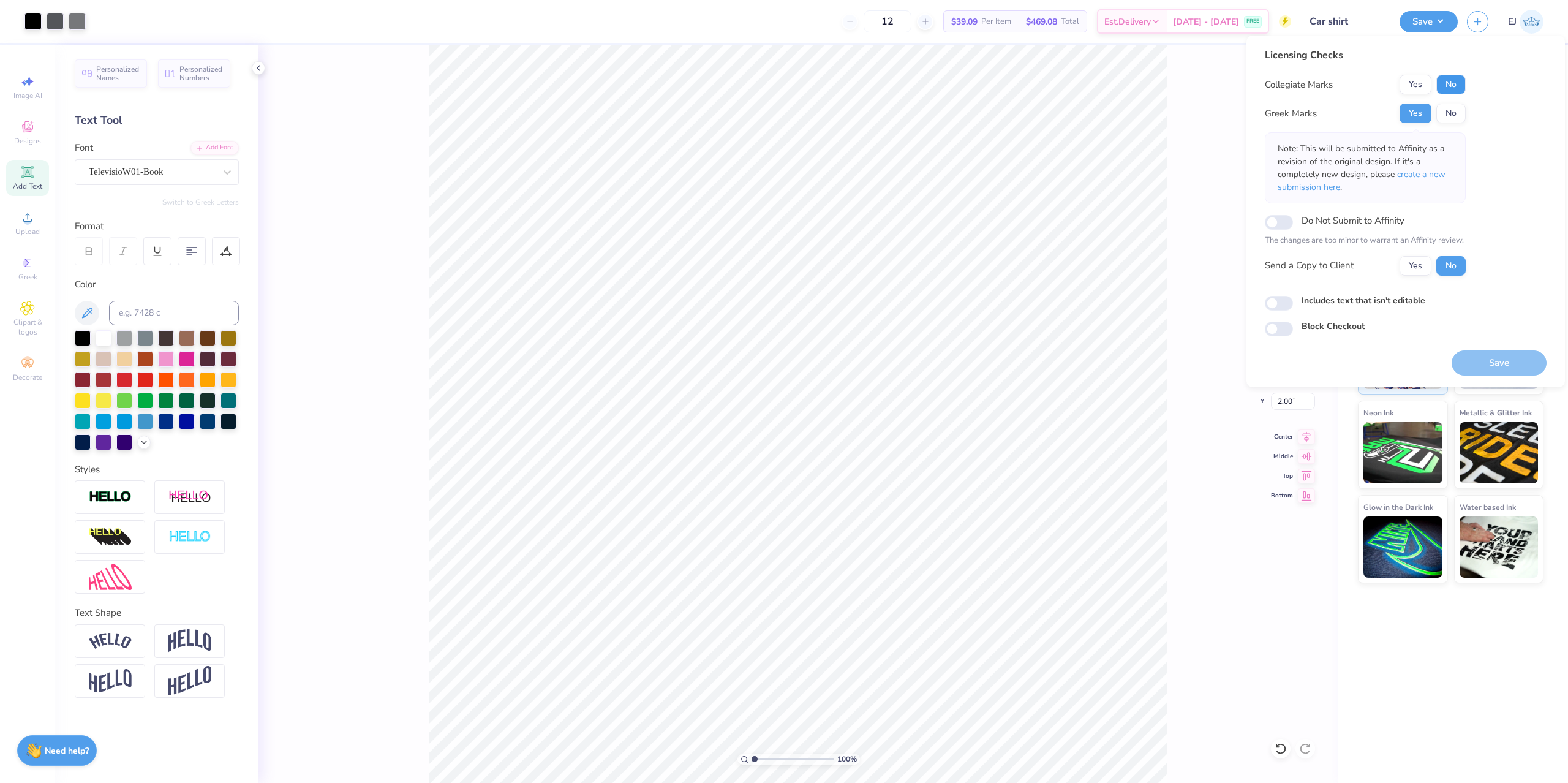
click at [1444, 94] on button "No" at bounding box center [1450, 84] width 29 height 20
click at [1489, 360] on button "Save" at bounding box center [1499, 363] width 95 height 25
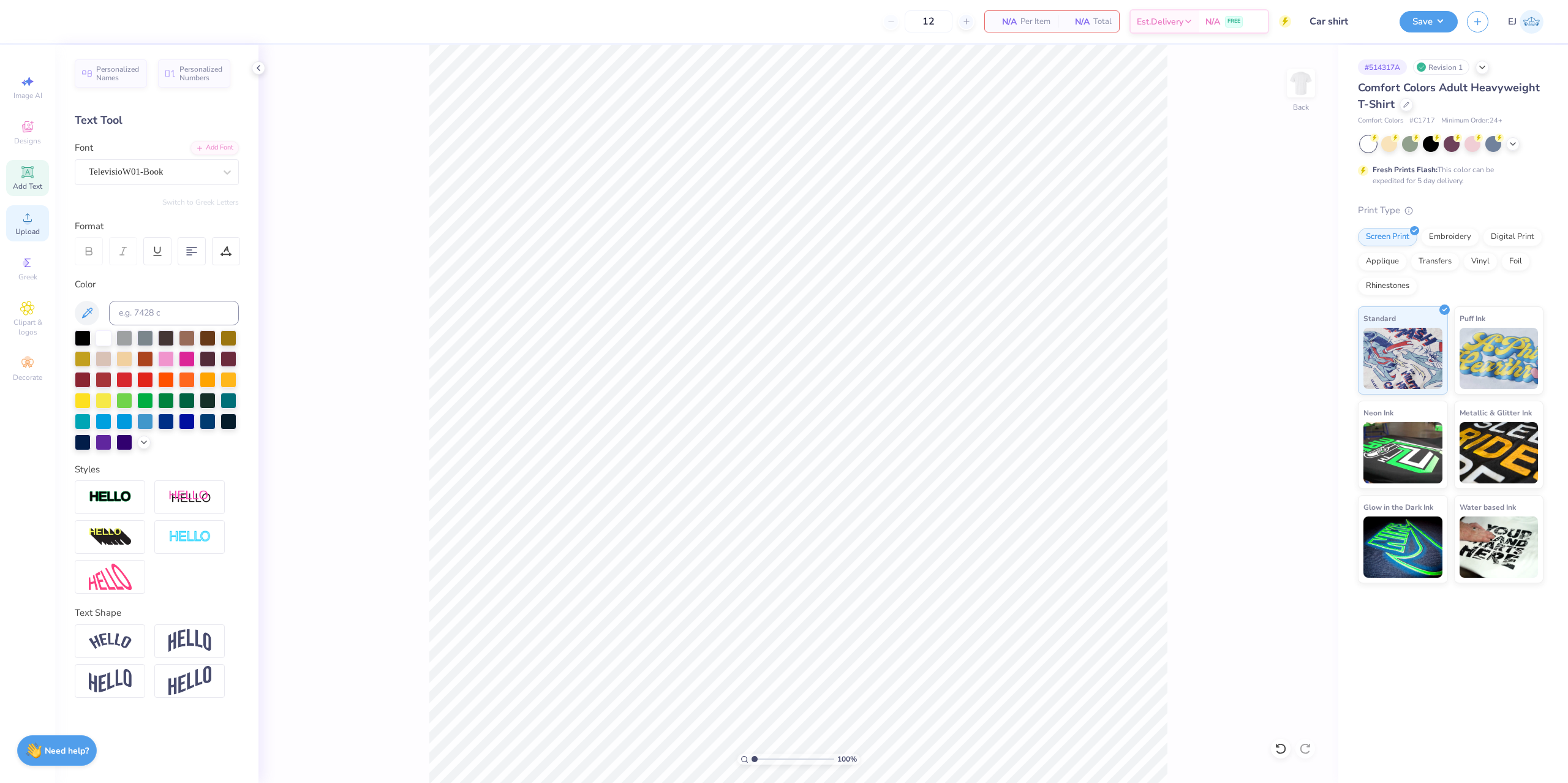
click at [31, 225] on div "Upload" at bounding box center [28, 223] width 42 height 36
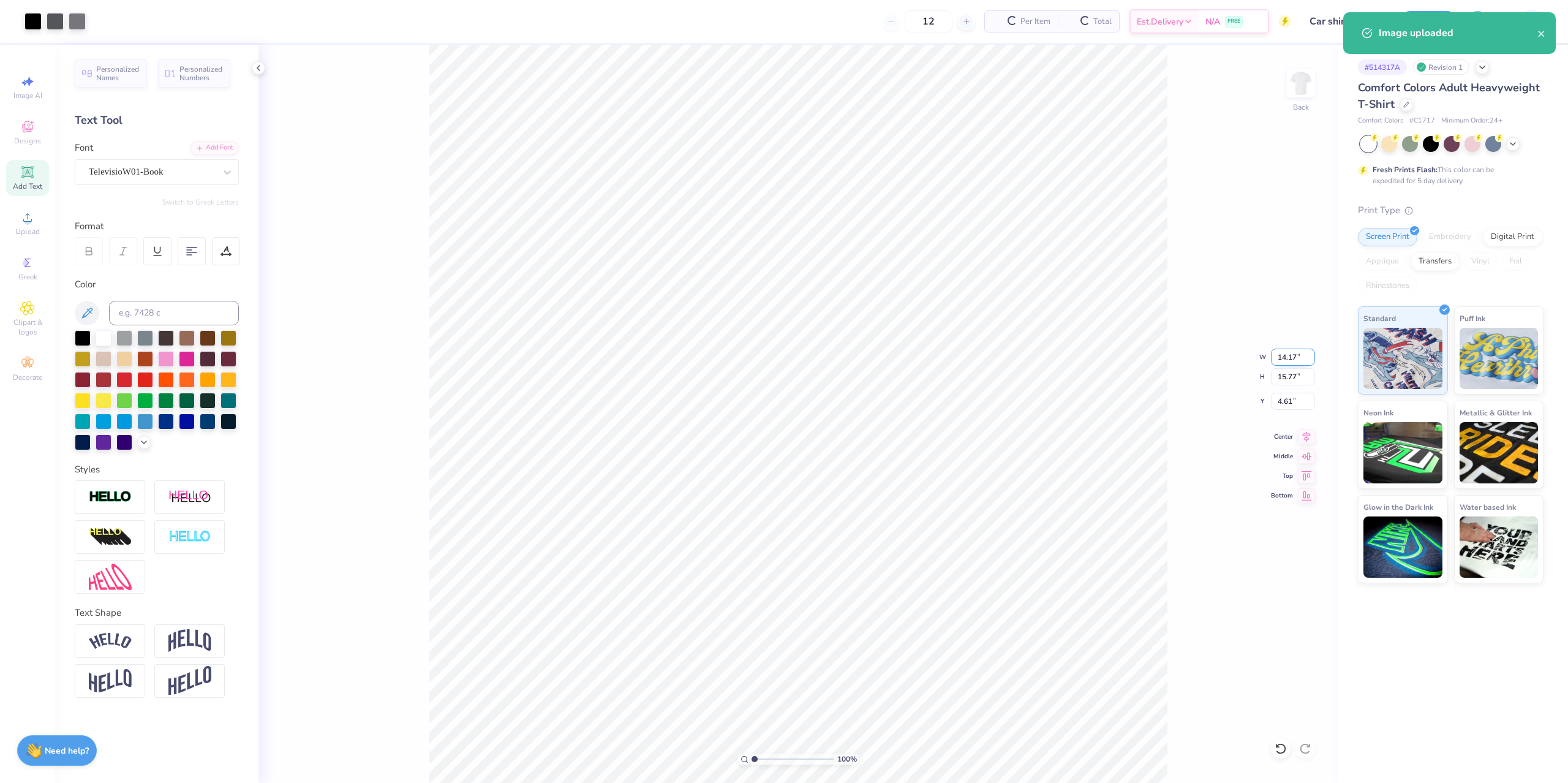
click at [1285, 354] on input "14.17" at bounding box center [1293, 357] width 44 height 17
type input "12"
type input "12.50"
type input "13.91"
type input "3.00"
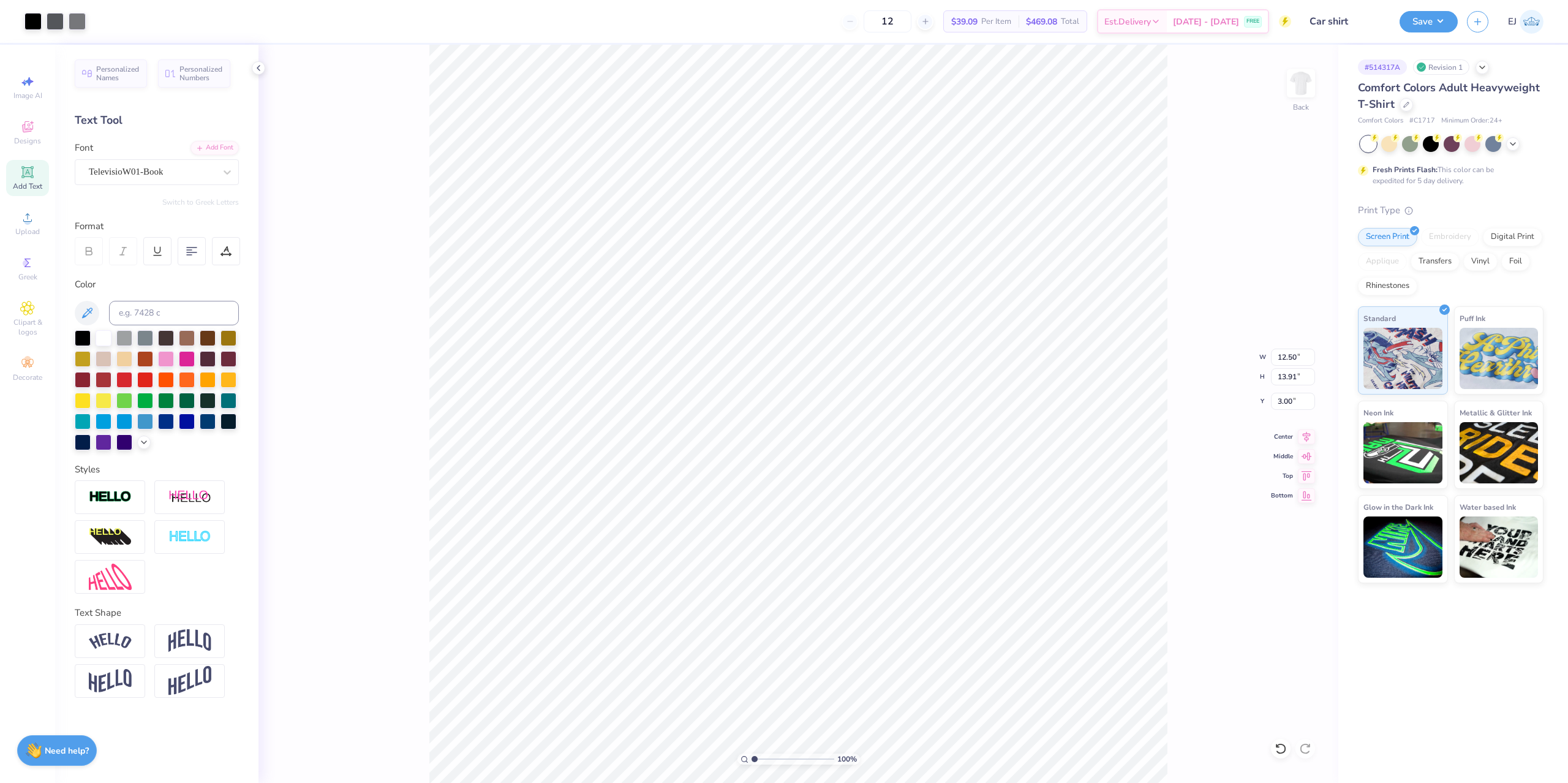
click at [1194, 287] on div "100 % Back W 12.50 12.50 " H 13.91 13.91 " Y 3.00 3.00 " Center Middle Top Bott…" at bounding box center [798, 414] width 1079 height 738
click at [1288, 397] on input "3.00" at bounding box center [1293, 401] width 44 height 17
type input "2.00"
click at [1228, 418] on div "100 % Back W 12.50 12.50 " H 13.91 13.91 " Y 2.00 2.00 " Center Middle Top Bott…" at bounding box center [798, 414] width 1079 height 738
click at [1438, 17] on button "Save" at bounding box center [1429, 20] width 58 height 21
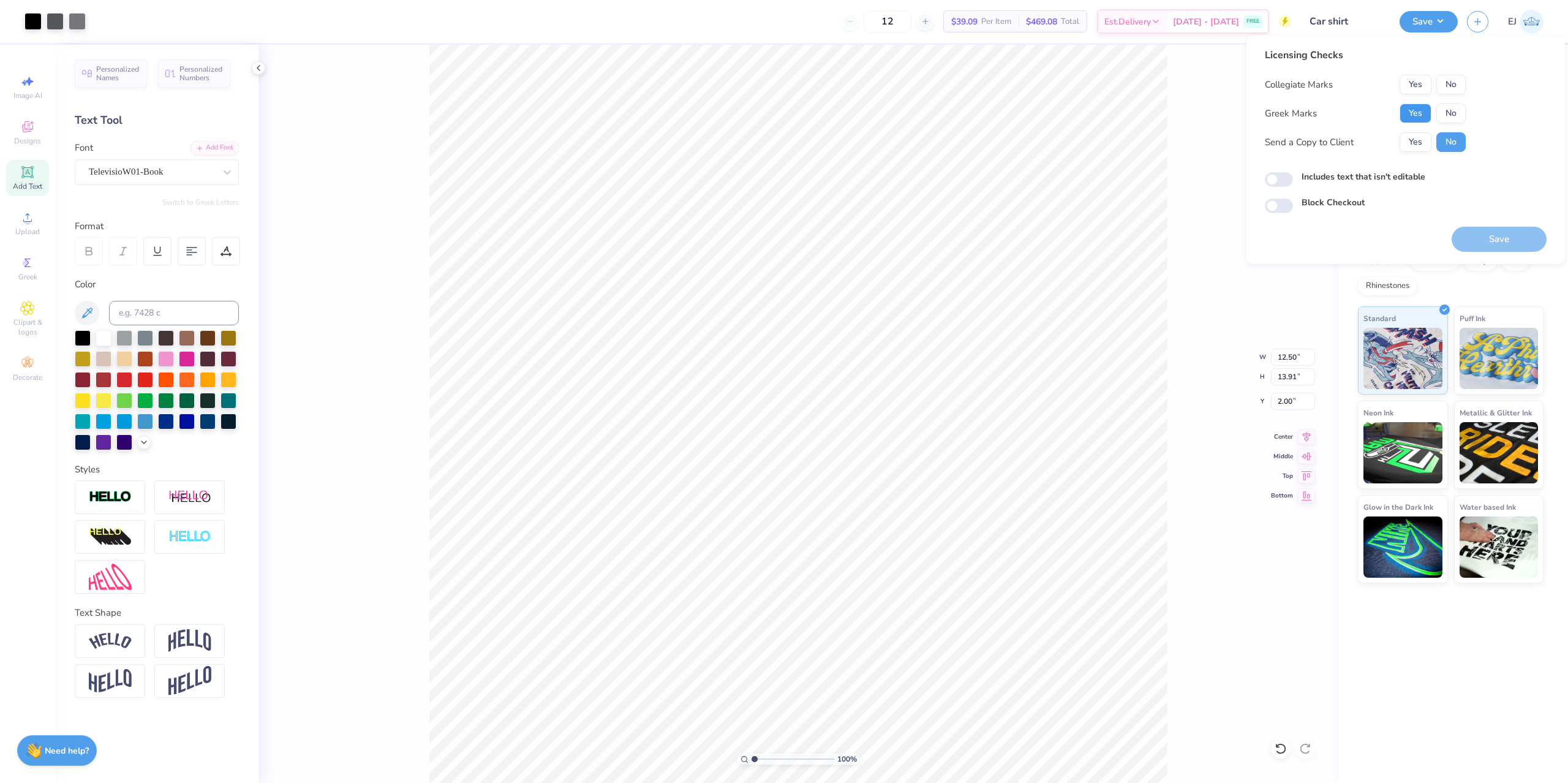
click at [1421, 106] on button "Yes" at bounding box center [1415, 113] width 31 height 20
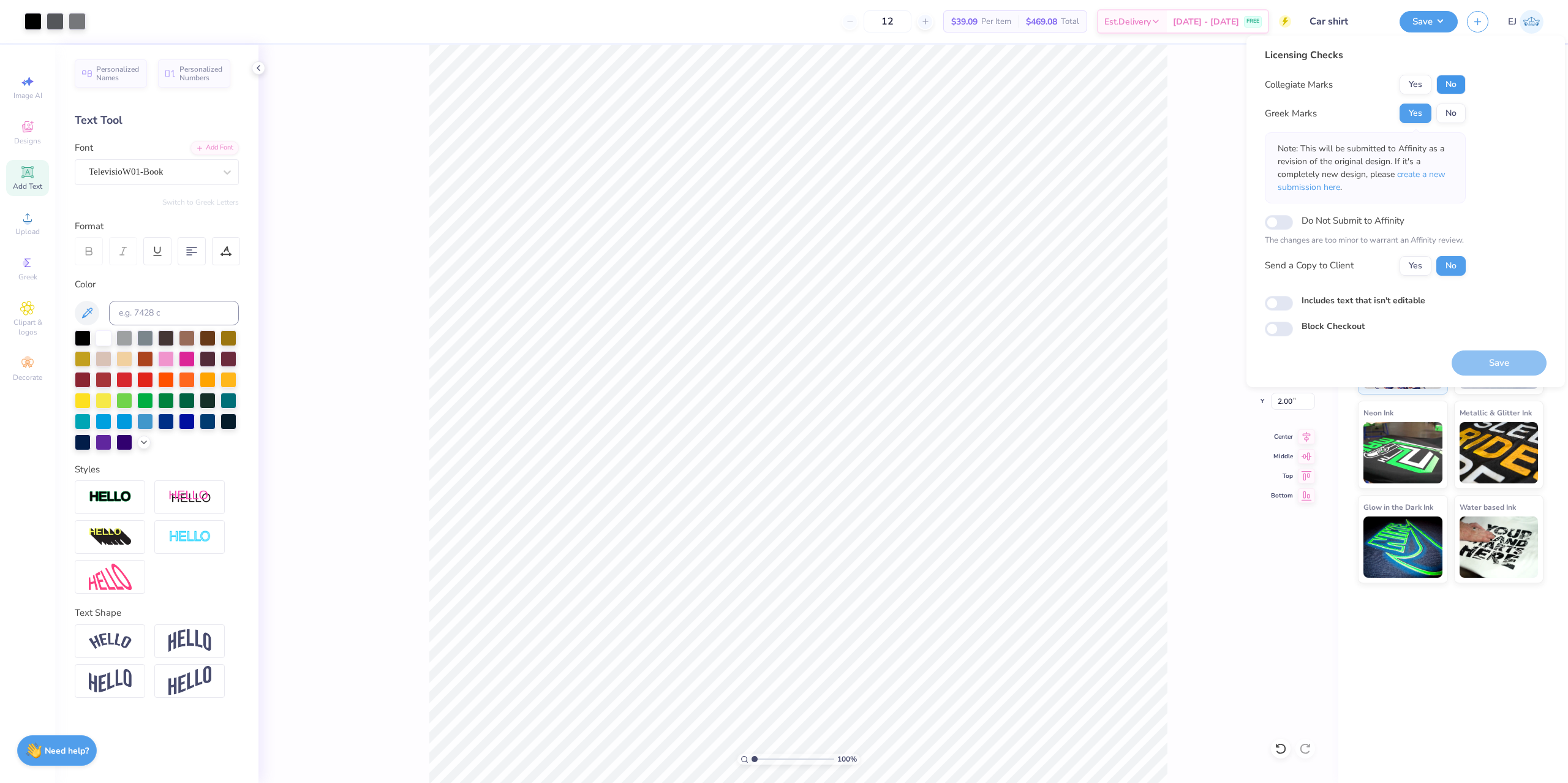
click at [1454, 75] on button "No" at bounding box center [1450, 84] width 29 height 20
click at [1481, 356] on button "Save" at bounding box center [1499, 363] width 95 height 25
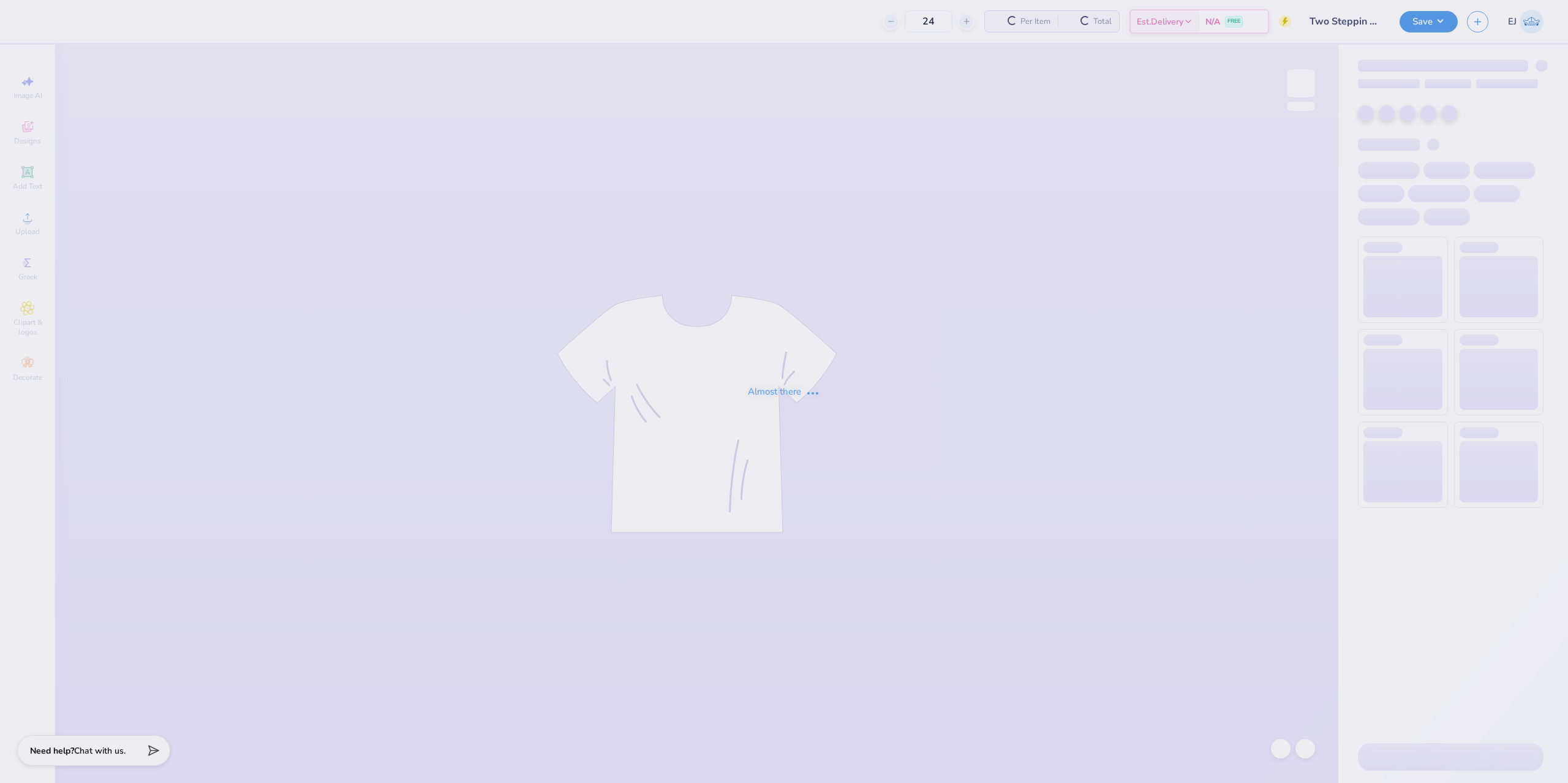
type input "Two Steppin 25"
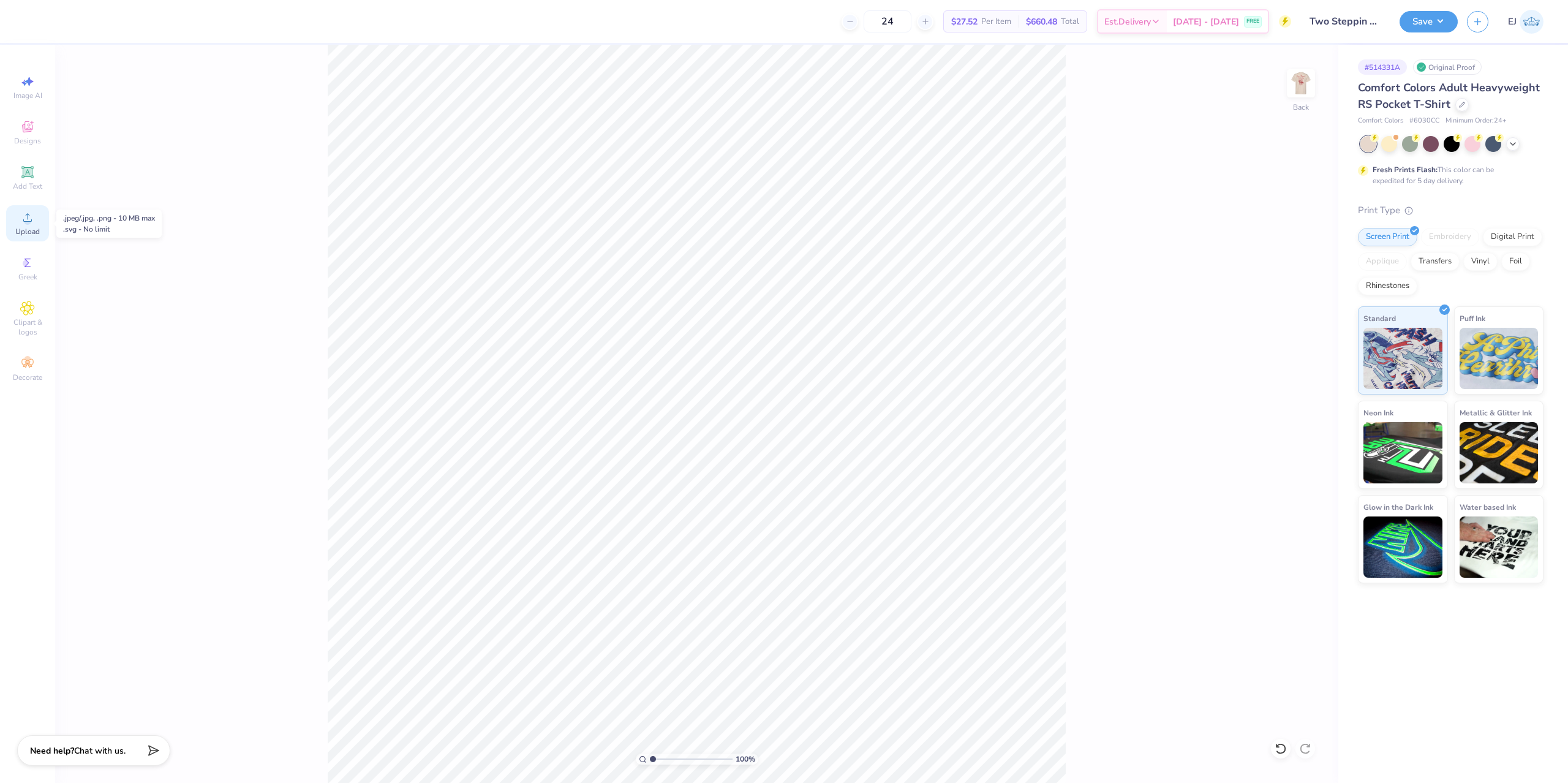
click at [20, 231] on span "Upload" at bounding box center [27, 231] width 24 height 9
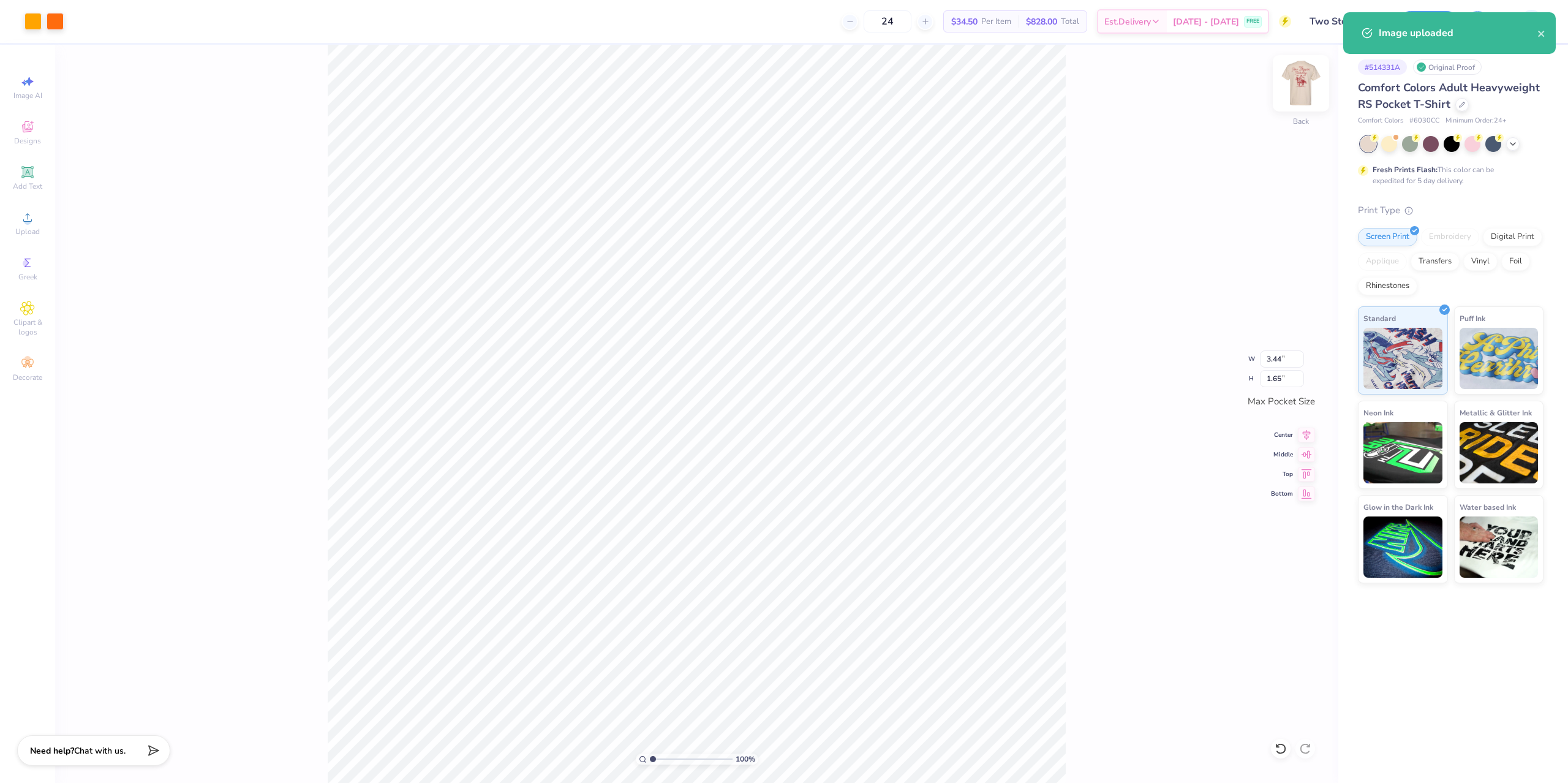
click at [1294, 95] on img at bounding box center [1301, 83] width 49 height 49
click at [421, 40] on div "Art colors 24 $34.50 Per Item $828.00 Total Est. Delivery Sep 14 - 17 FREE Desi…" at bounding box center [784, 391] width 1568 height 783
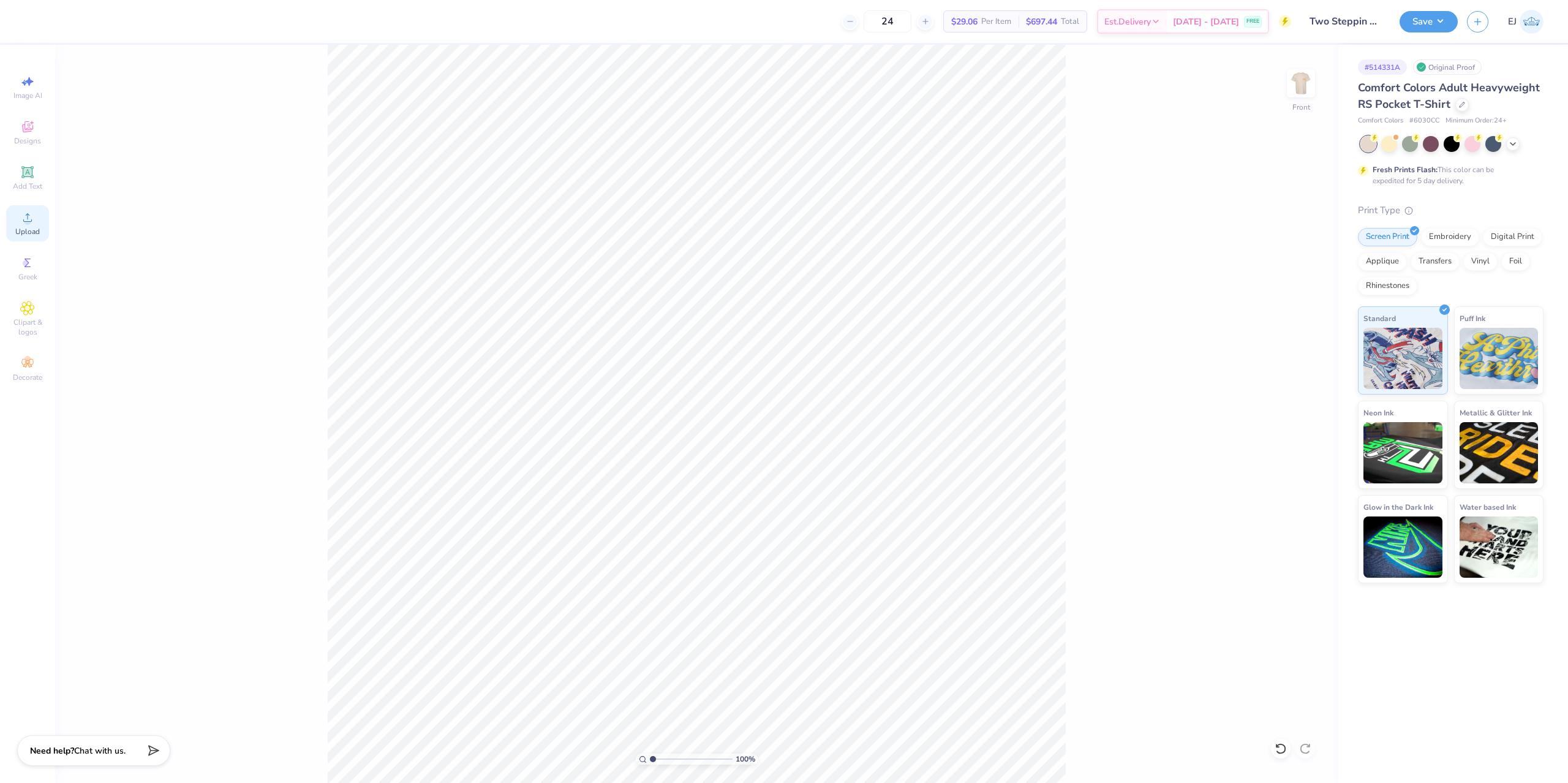
click at [25, 224] on icon at bounding box center [28, 217] width 15 height 15
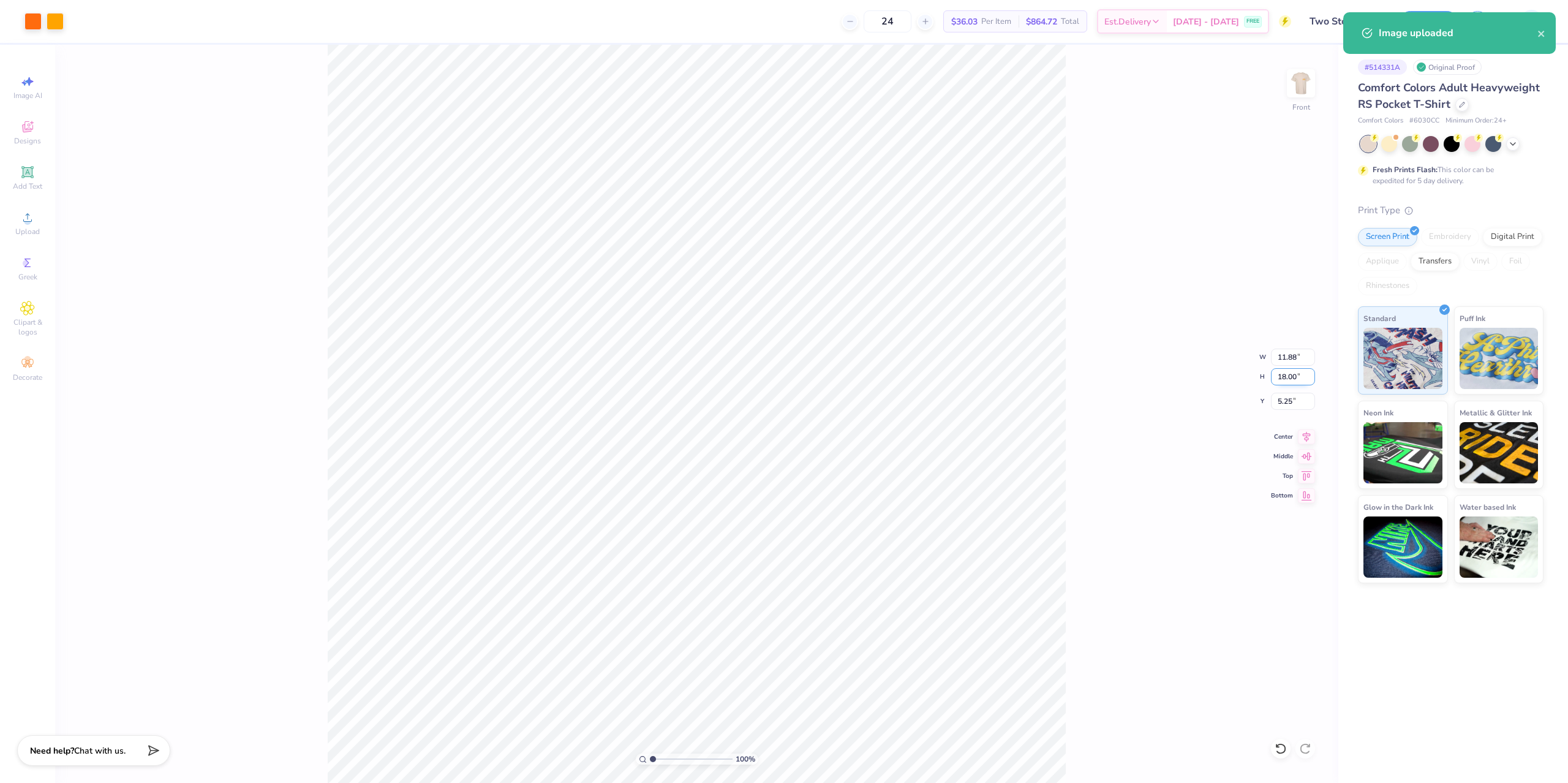
click at [1289, 380] on input "18.00" at bounding box center [1293, 377] width 44 height 17
type input "15"
type input "9.90"
type input "15.00"
type input "3.00"
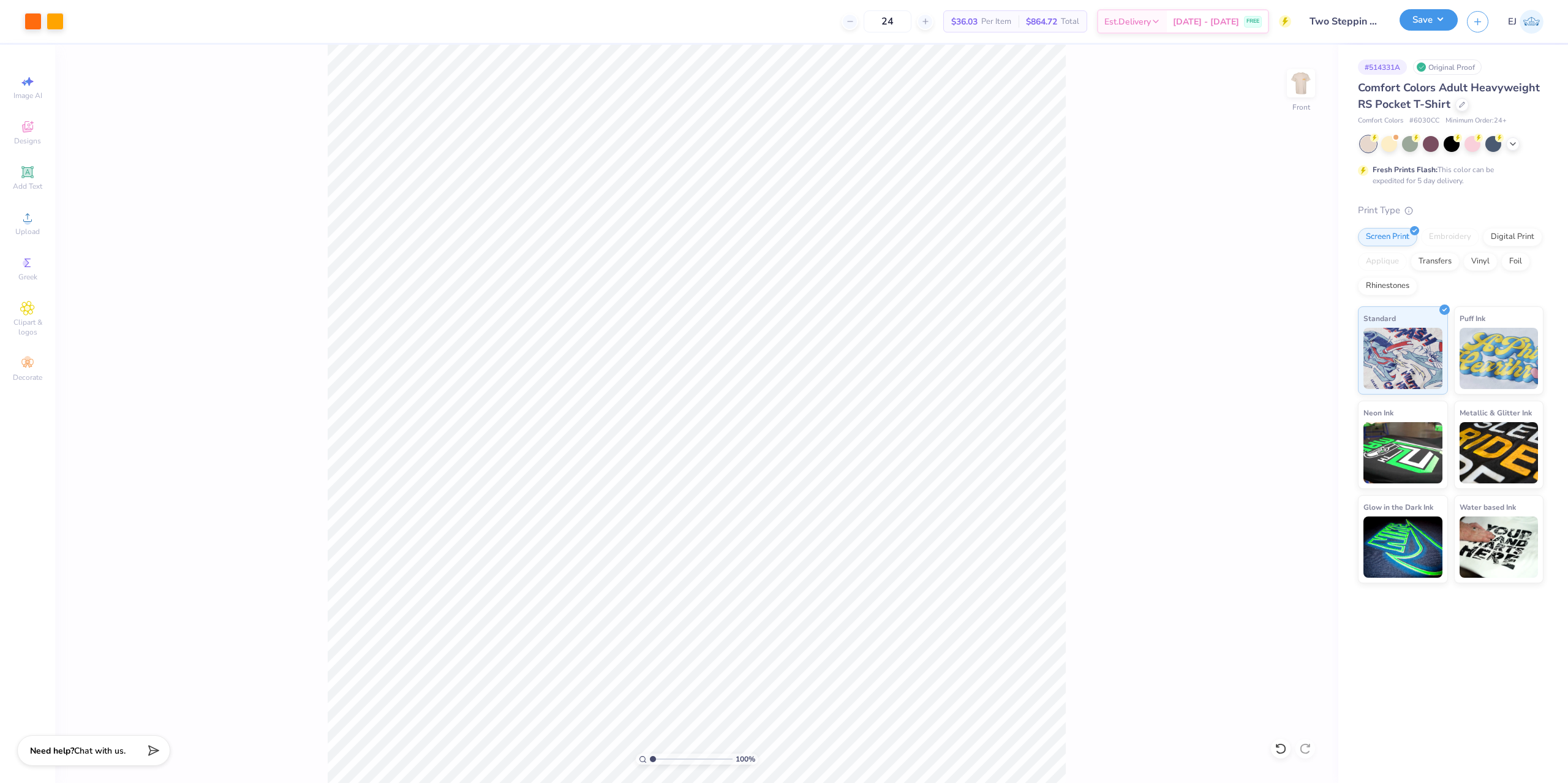
click at [1441, 28] on button "Save" at bounding box center [1429, 20] width 58 height 21
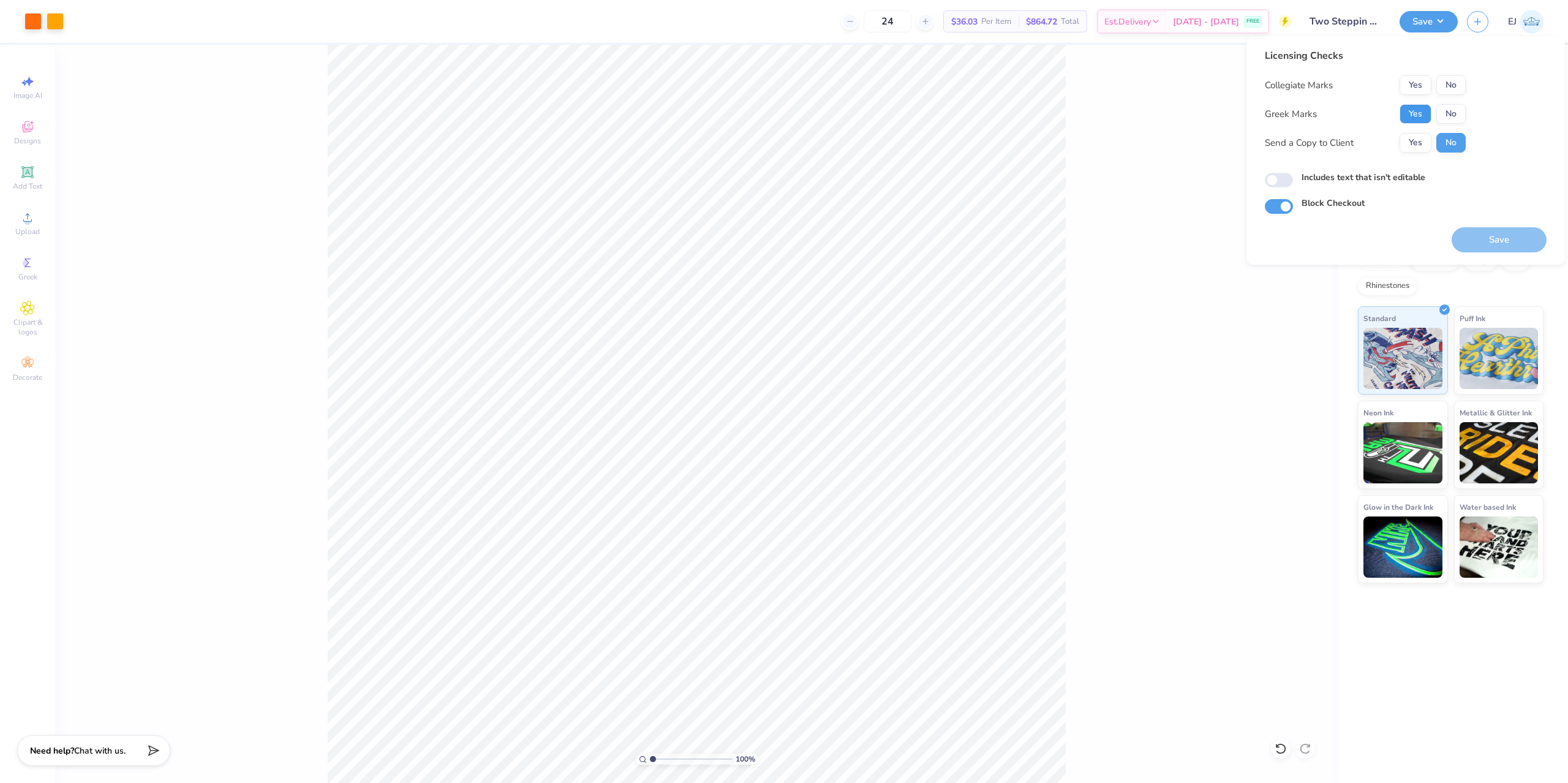
click at [1419, 114] on button "Yes" at bounding box center [1415, 113] width 31 height 20
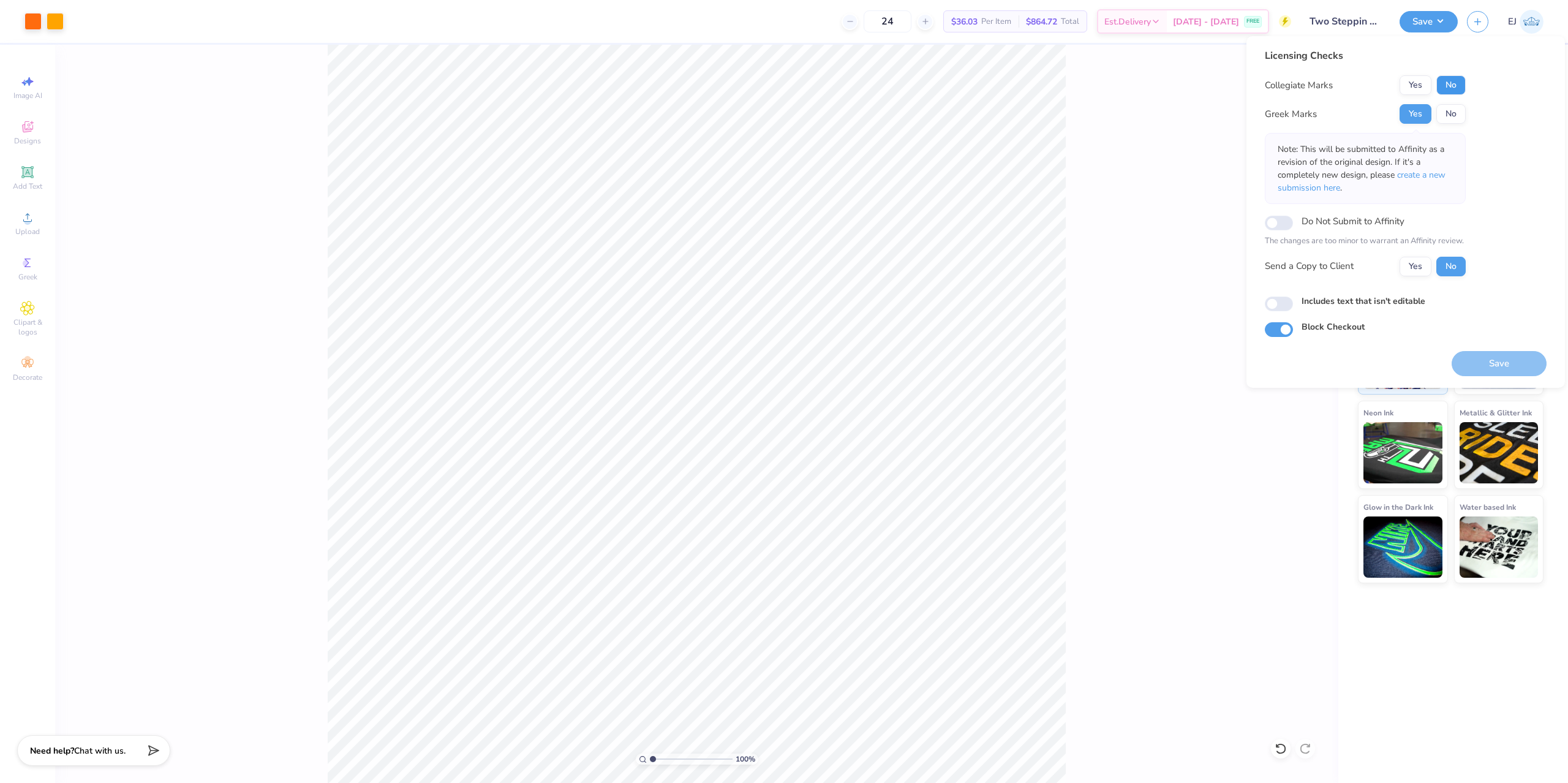
click at [1457, 87] on button "No" at bounding box center [1450, 85] width 29 height 20
click at [1501, 366] on button "Save" at bounding box center [1499, 364] width 95 height 25
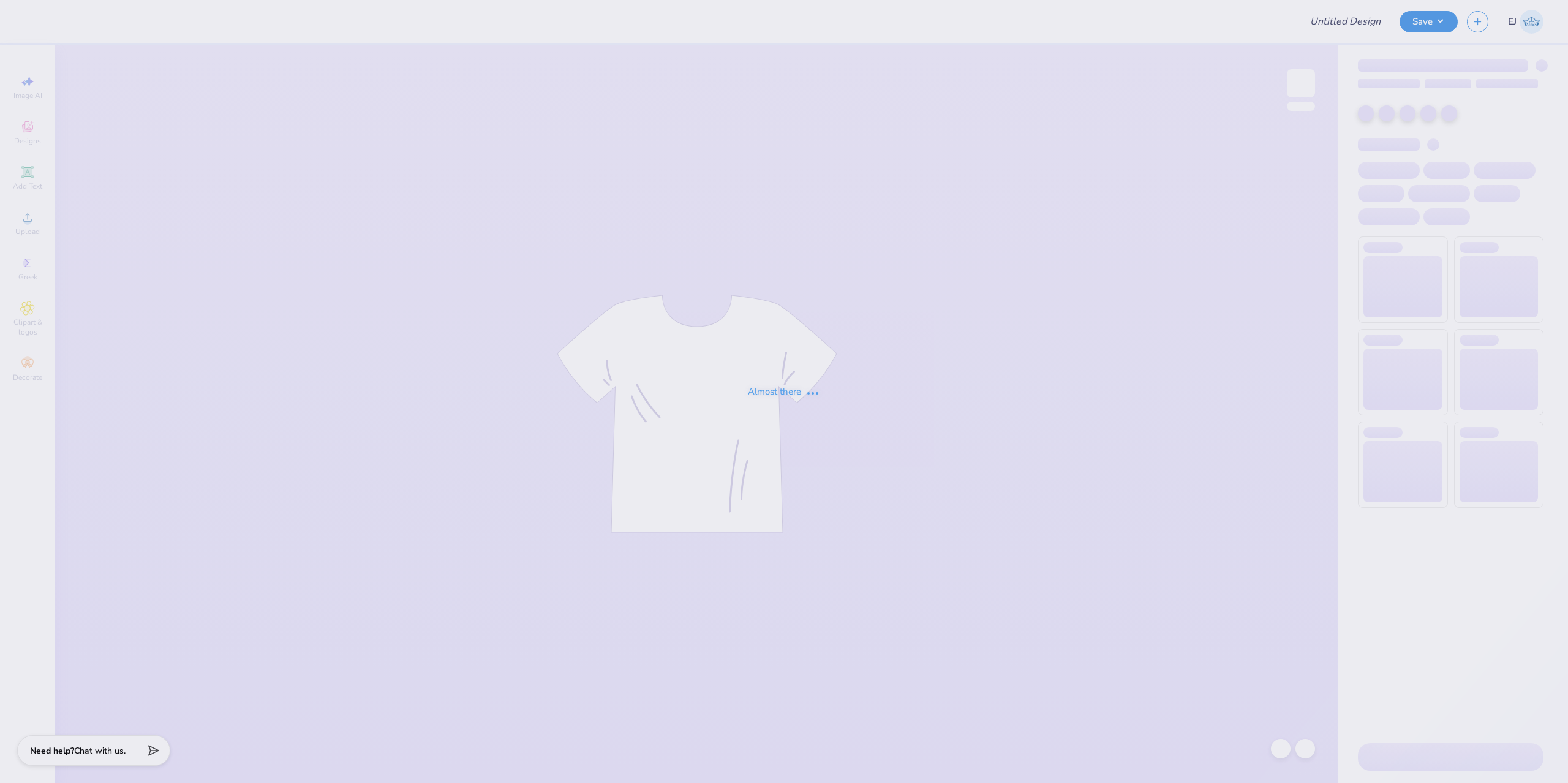
type input "tchi parents weekend shirt"
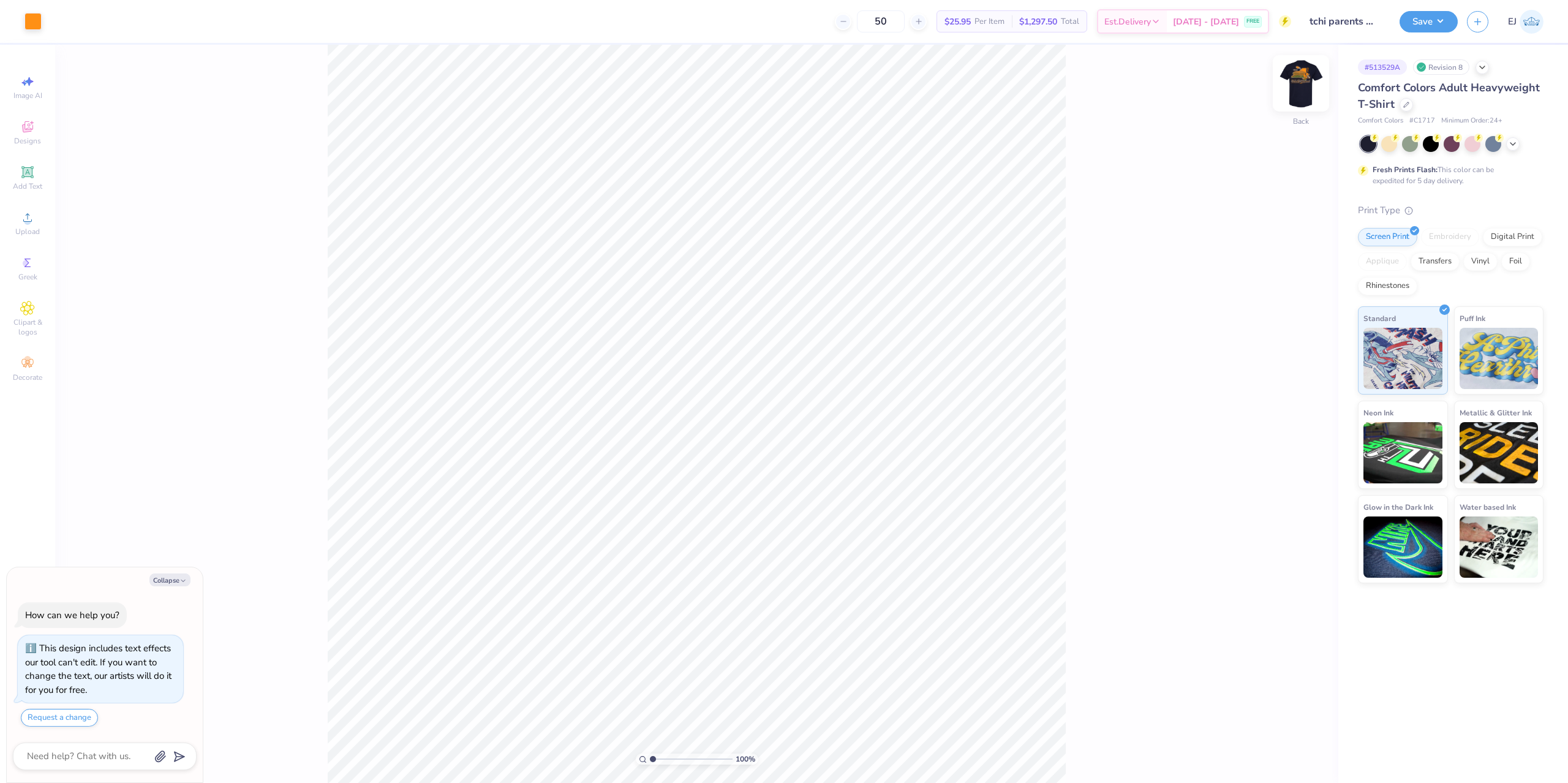
click at [1308, 79] on img at bounding box center [1301, 83] width 49 height 49
click at [34, 236] on span "Upload" at bounding box center [27, 231] width 24 height 9
click at [38, 217] on div "Upload" at bounding box center [28, 223] width 42 height 36
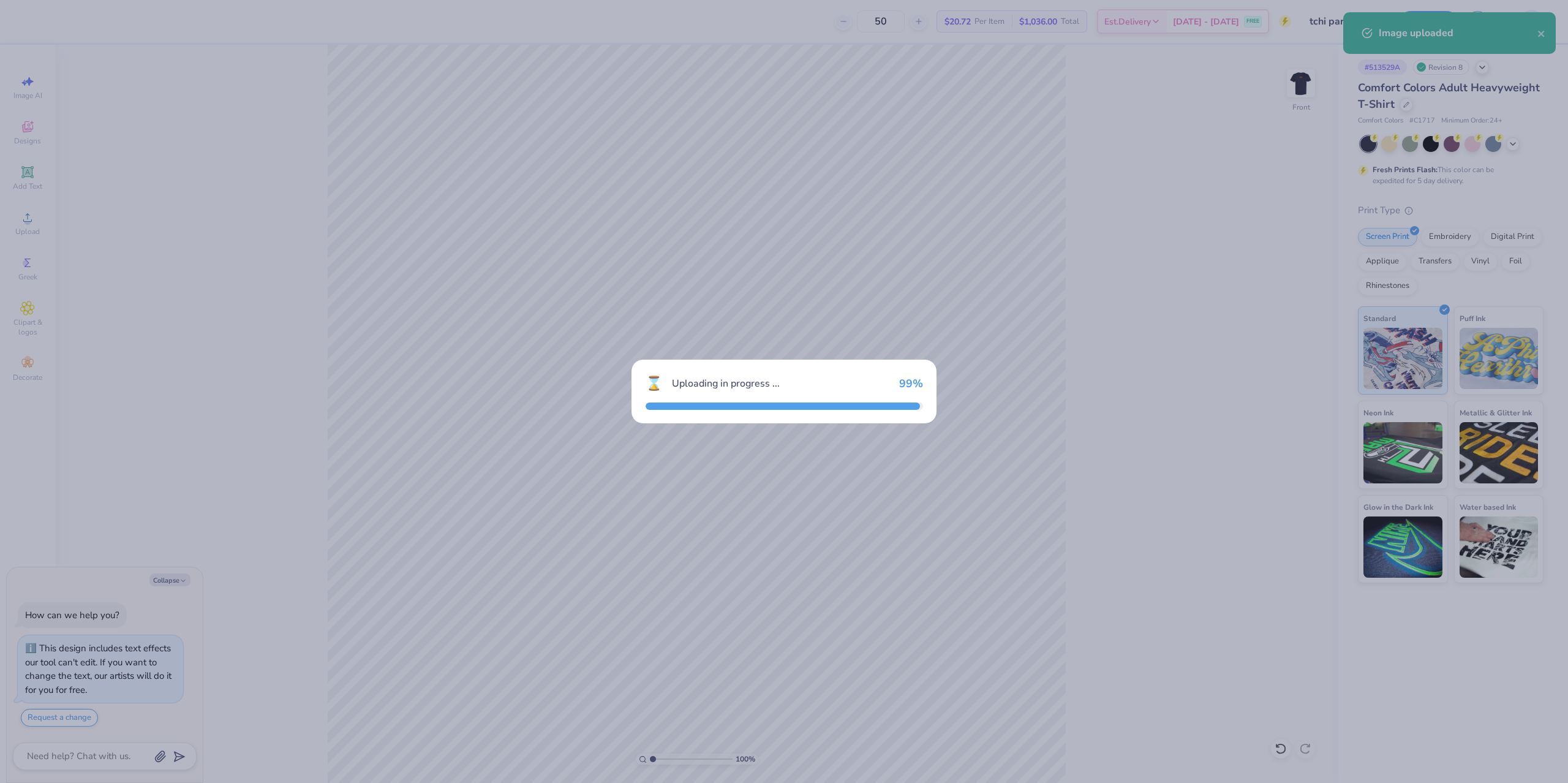
type textarea "x"
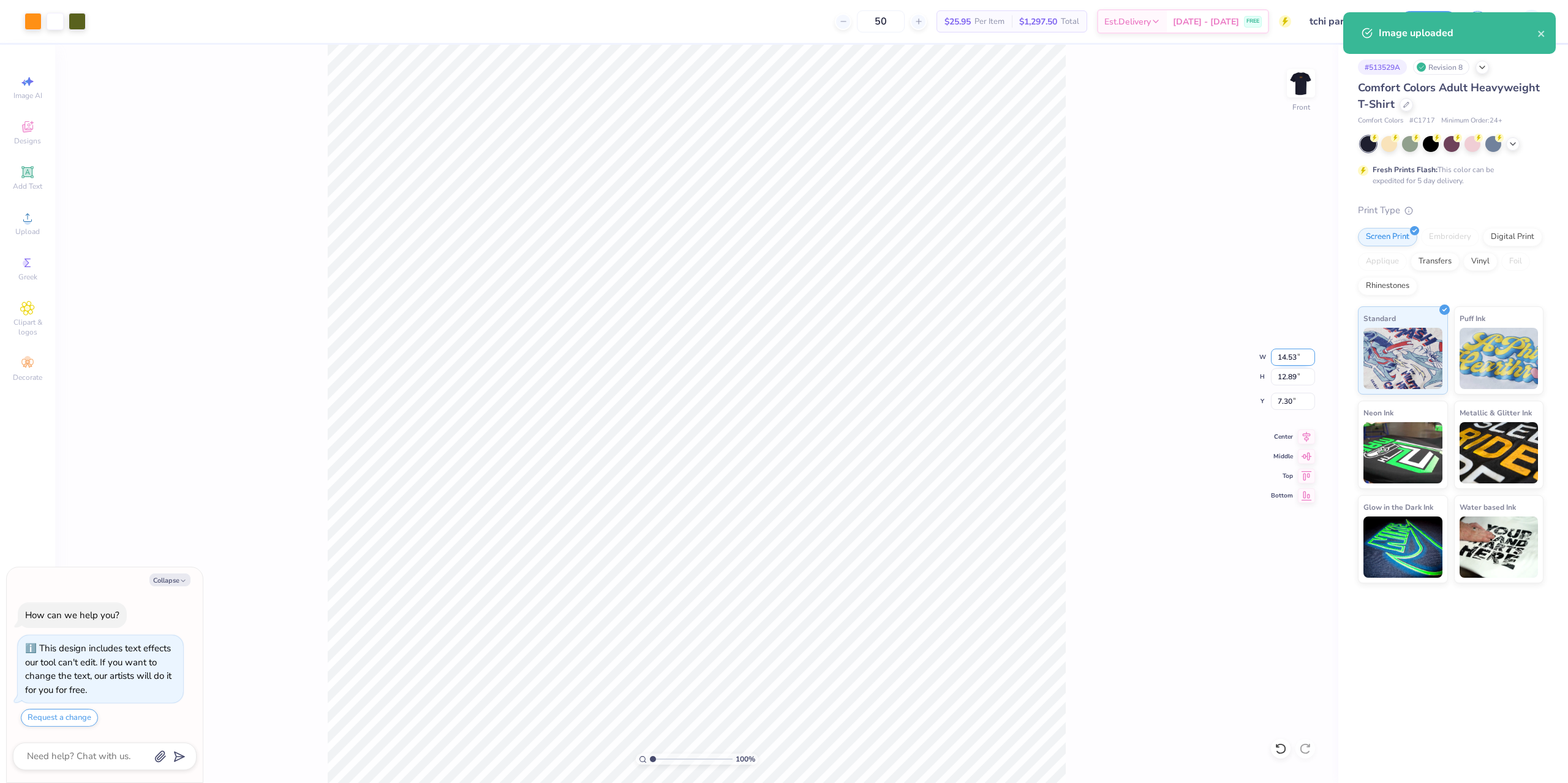
click at [1281, 360] on input "14.53" at bounding box center [1293, 357] width 44 height 17
type input "12.5"
type textarea "x"
type input "12.50"
type input "11.09"
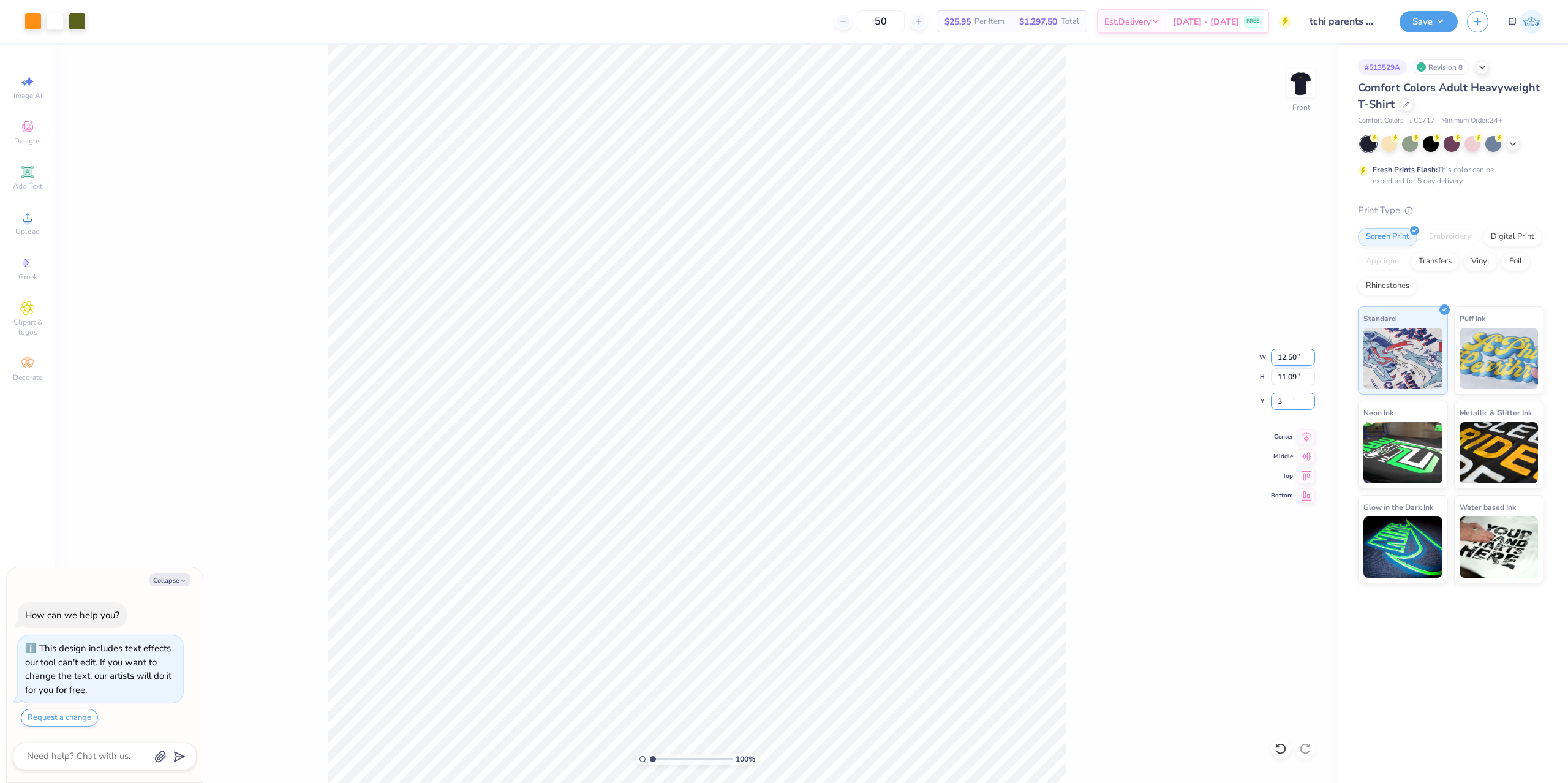
type input "3"
type textarea "x"
type input "3.00"
click at [1431, 22] on button "Save" at bounding box center [1429, 20] width 58 height 21
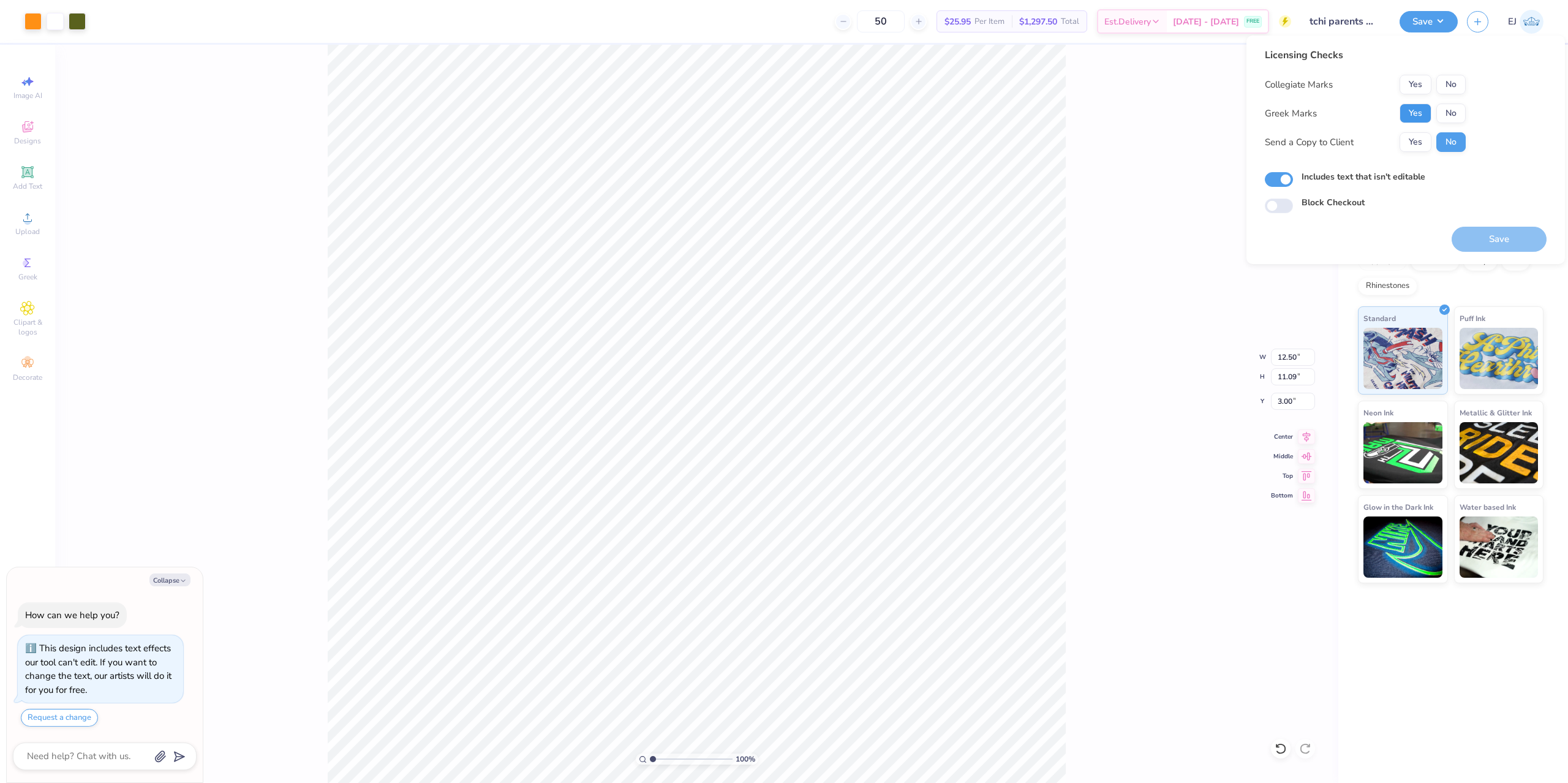
click at [1426, 108] on button "Yes" at bounding box center [1415, 113] width 31 height 20
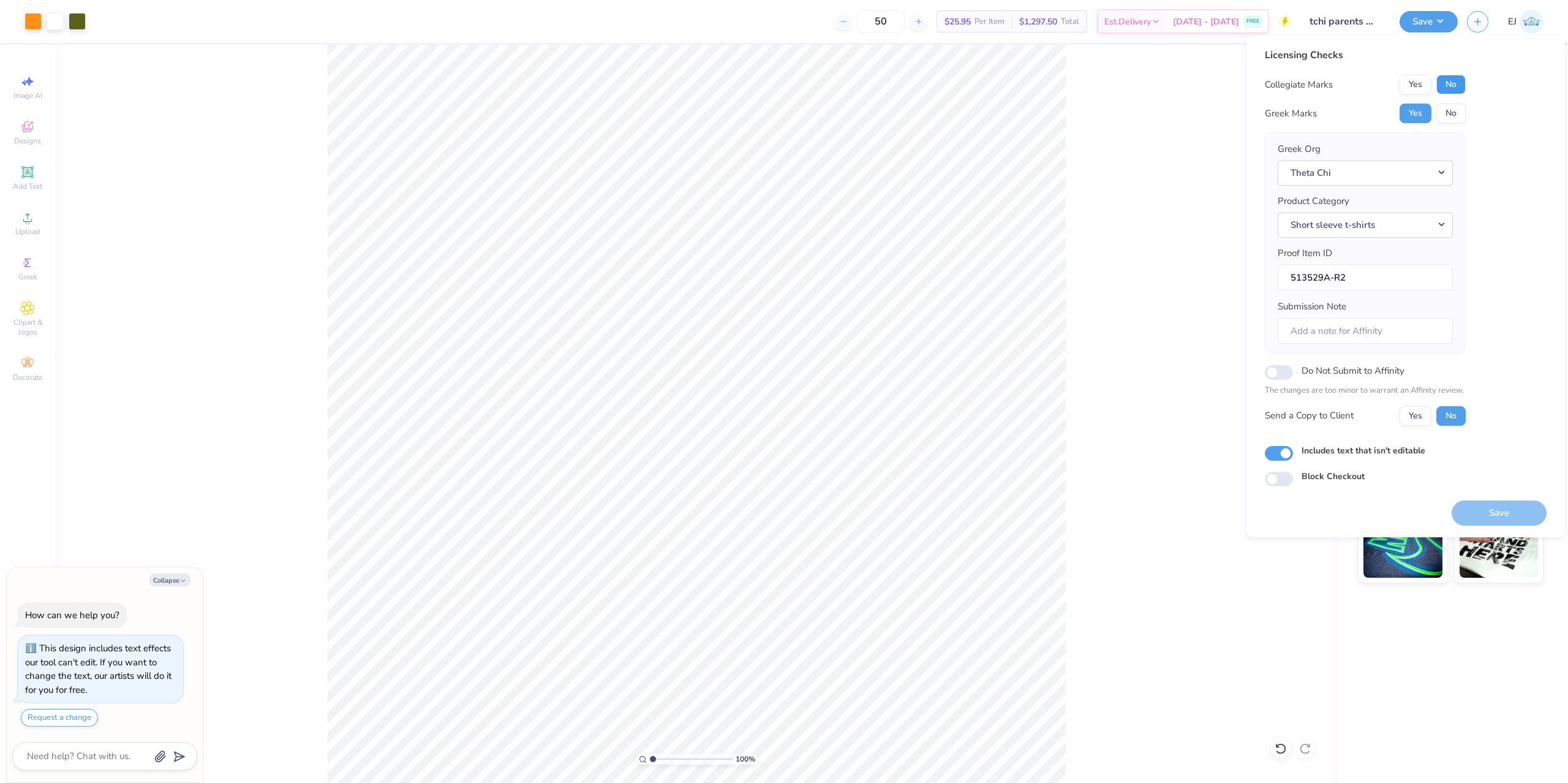
click at [1444, 93] on button "No" at bounding box center [1450, 84] width 29 height 20
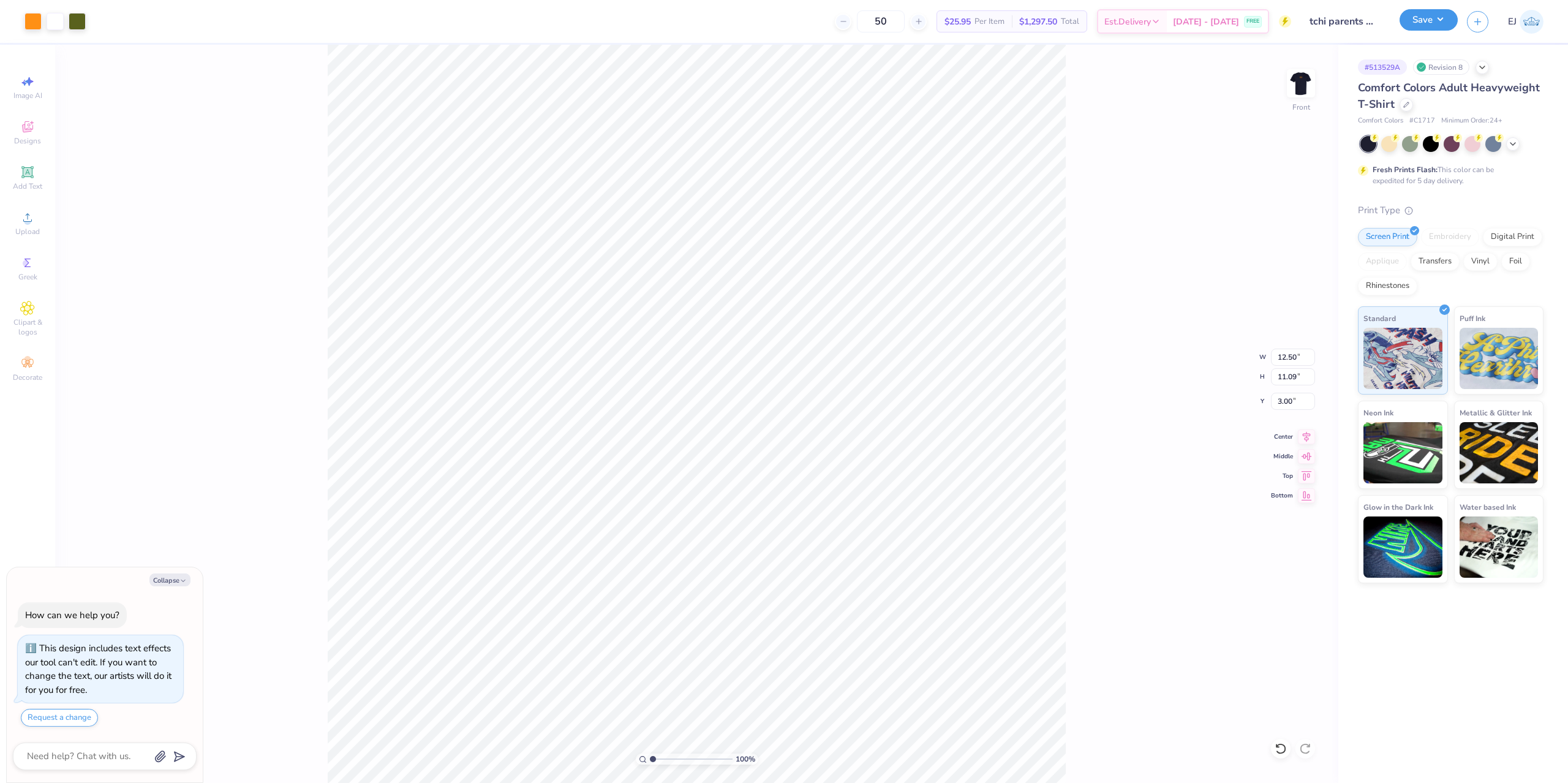
click at [1411, 23] on button "Save" at bounding box center [1429, 20] width 58 height 21
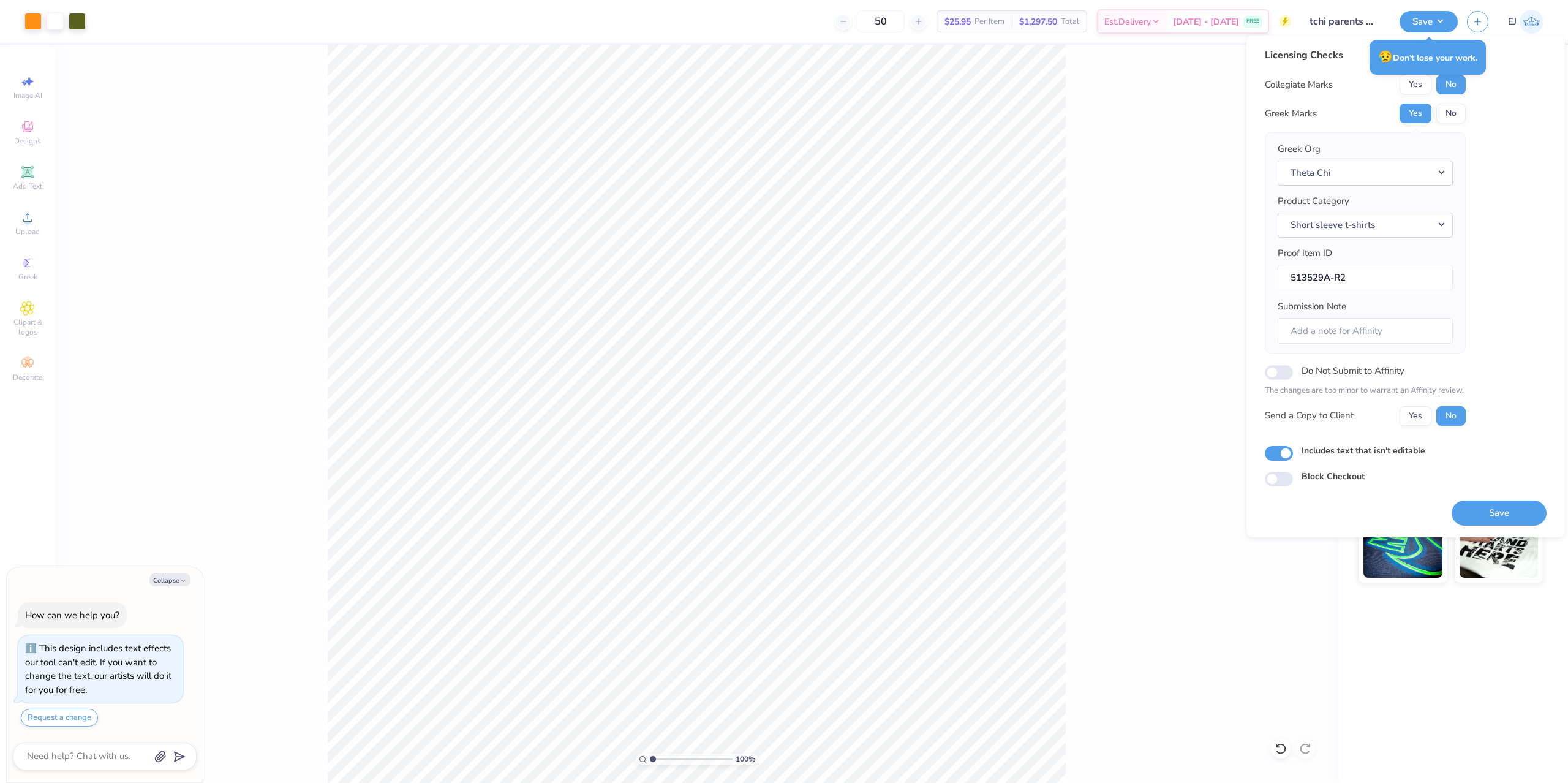
type textarea "x"
click at [1405, 74] on div "Licensing Checks Collegiate Marks Yes No Greek Marks Yes No Greek Org Theta Chi…" at bounding box center [1364, 242] width 201 height 387
drag, startPoint x: 1411, startPoint y: 78, endPoint x: 1504, endPoint y: 428, distance: 362.1
click at [1411, 78] on button "Yes" at bounding box center [1415, 84] width 31 height 20
click at [1485, 508] on button "Save" at bounding box center [1499, 513] width 95 height 25
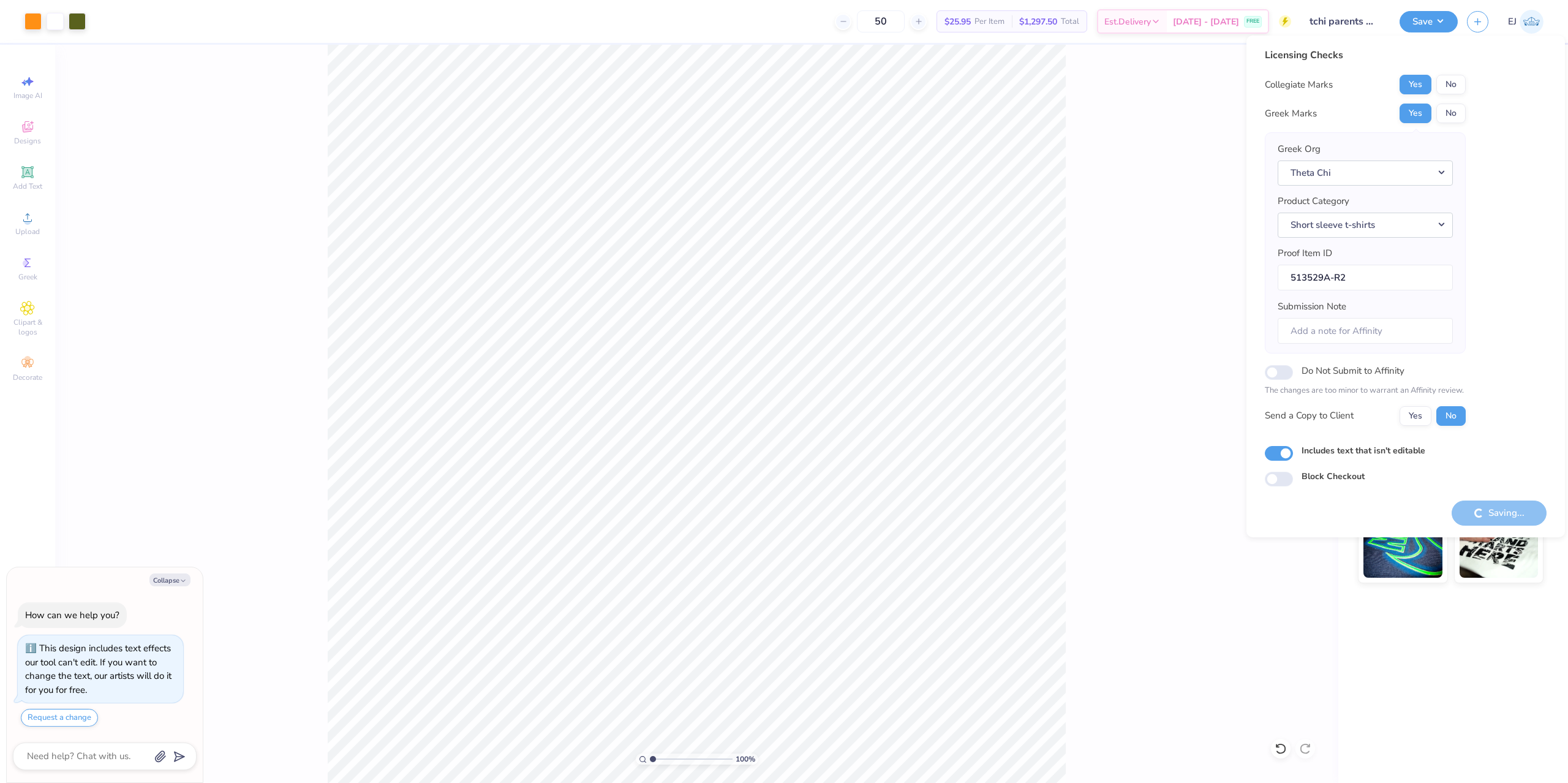
type textarea "x"
